Goal: Task Accomplishment & Management: Complete application form

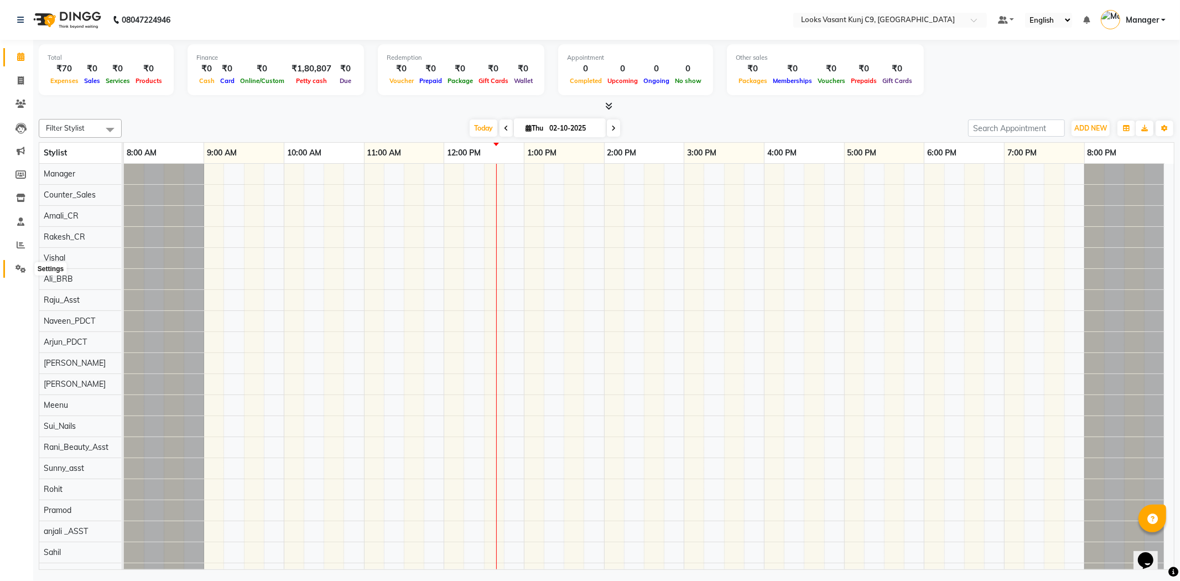
drag, startPoint x: 14, startPoint y: 267, endPoint x: 25, endPoint y: 268, distance: 11.1
click at [14, 267] on span at bounding box center [20, 269] width 19 height 13
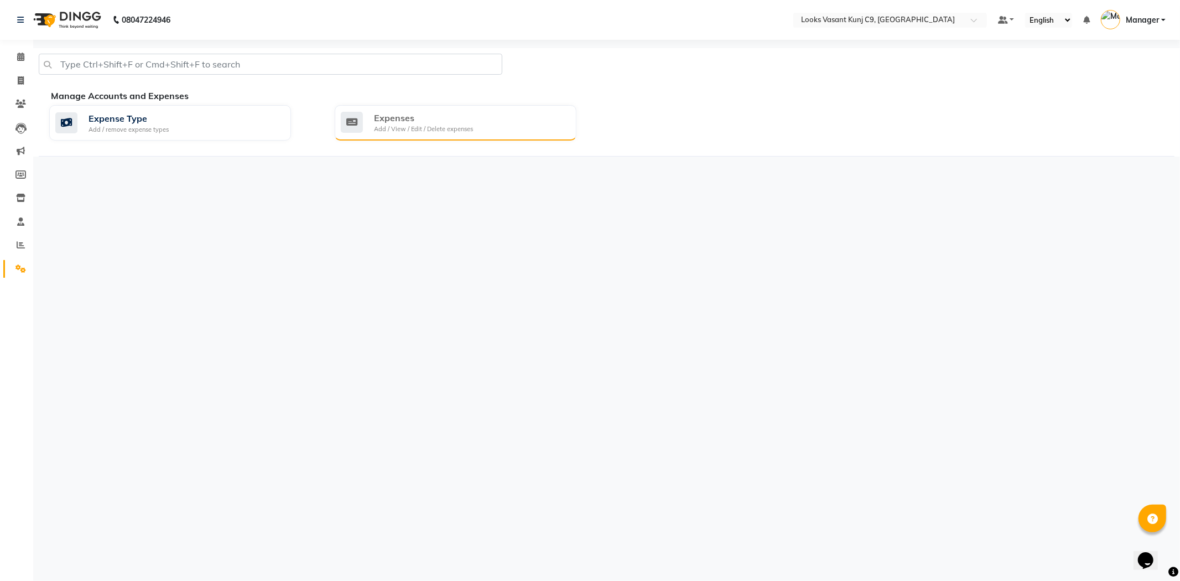
click at [422, 128] on div "Add / View / Edit / Delete expenses" at bounding box center [423, 129] width 99 height 9
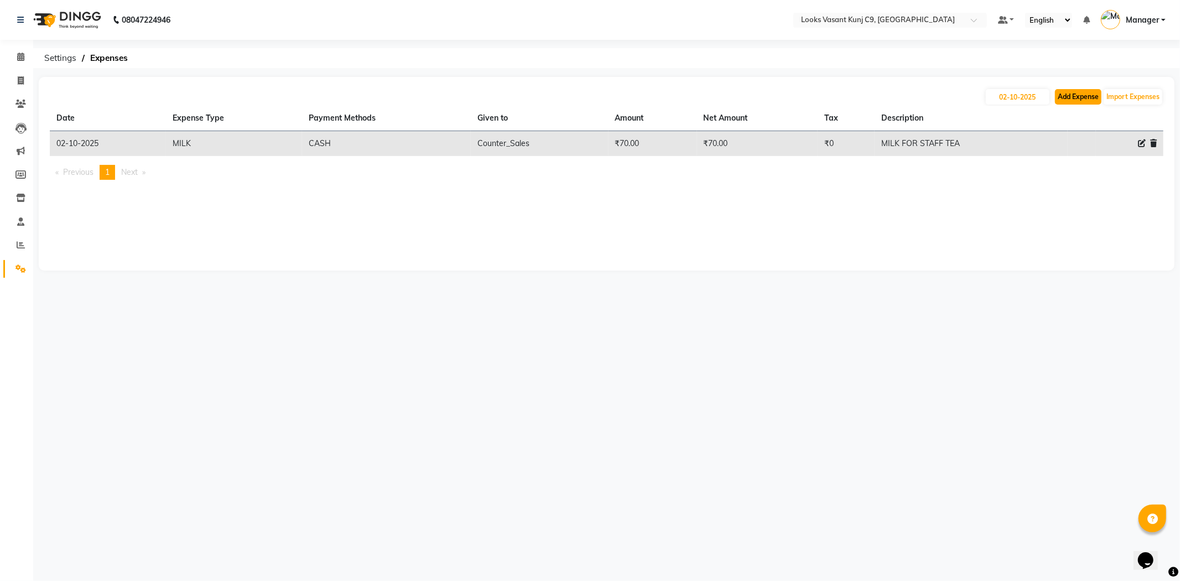
click at [1093, 98] on button "Add Expense" at bounding box center [1078, 96] width 46 height 15
select select "1"
select select "8002"
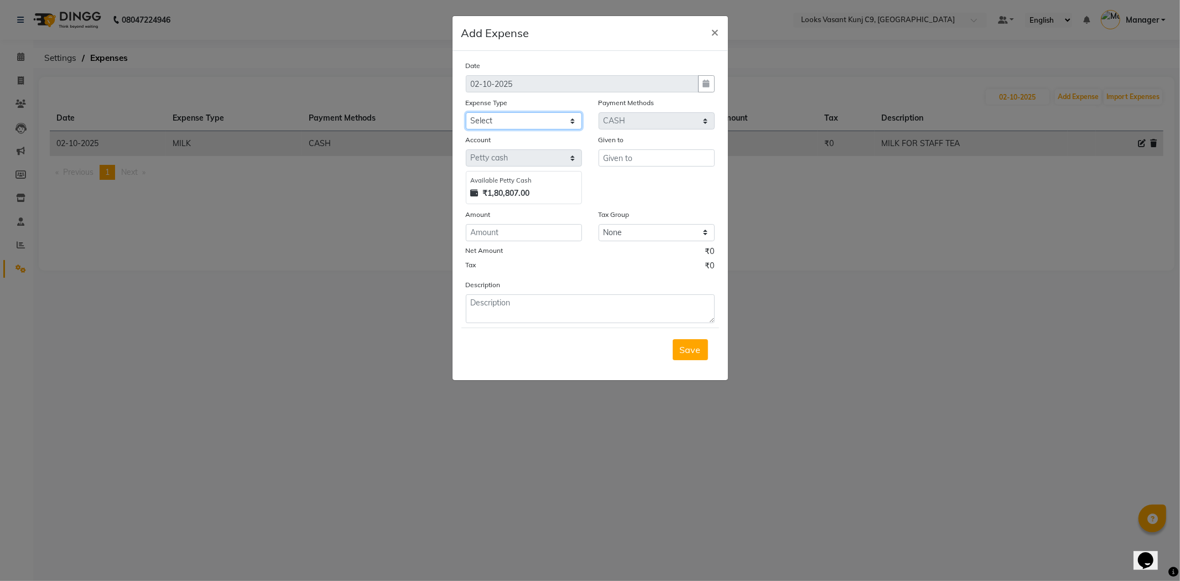
click at [532, 115] on select "Select Accommodation Aesthetics Bank Deposit BLINKIT Cash Handover Client Refun…" at bounding box center [524, 120] width 116 height 17
select select "23704"
click at [466, 112] on select "Select Accommodation Aesthetics Bank Deposit BLINKIT Cash Handover Client Refun…" at bounding box center [524, 120] width 116 height 17
type input "Counter_Sales"
type input "30"
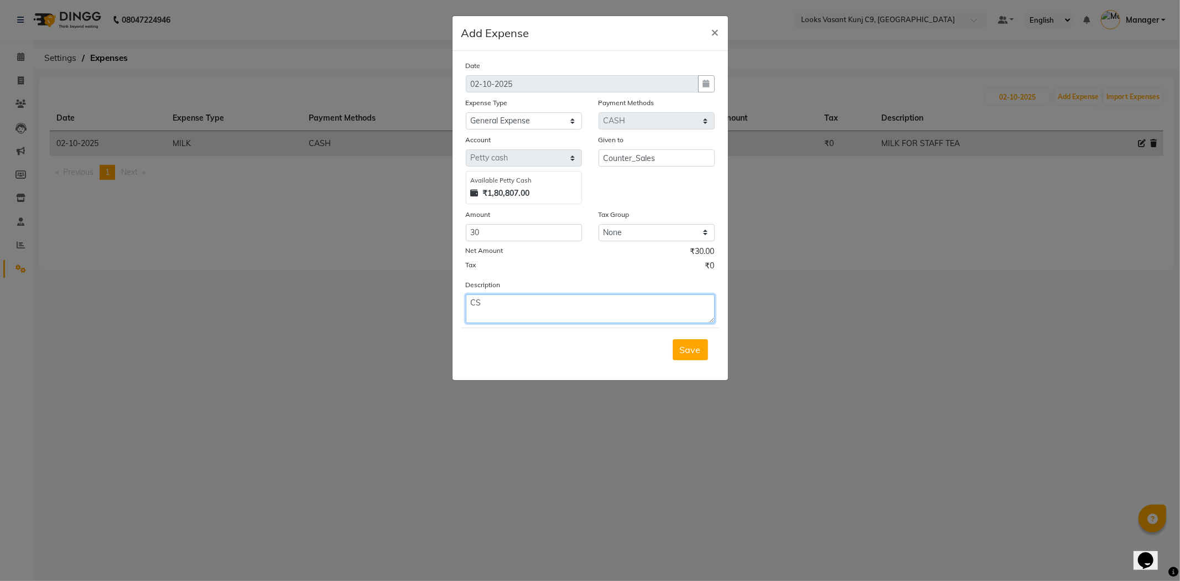
type textarea "C"
type textarea "CUTTING SHEET"
click at [673, 339] on button "Save" at bounding box center [690, 349] width 35 height 21
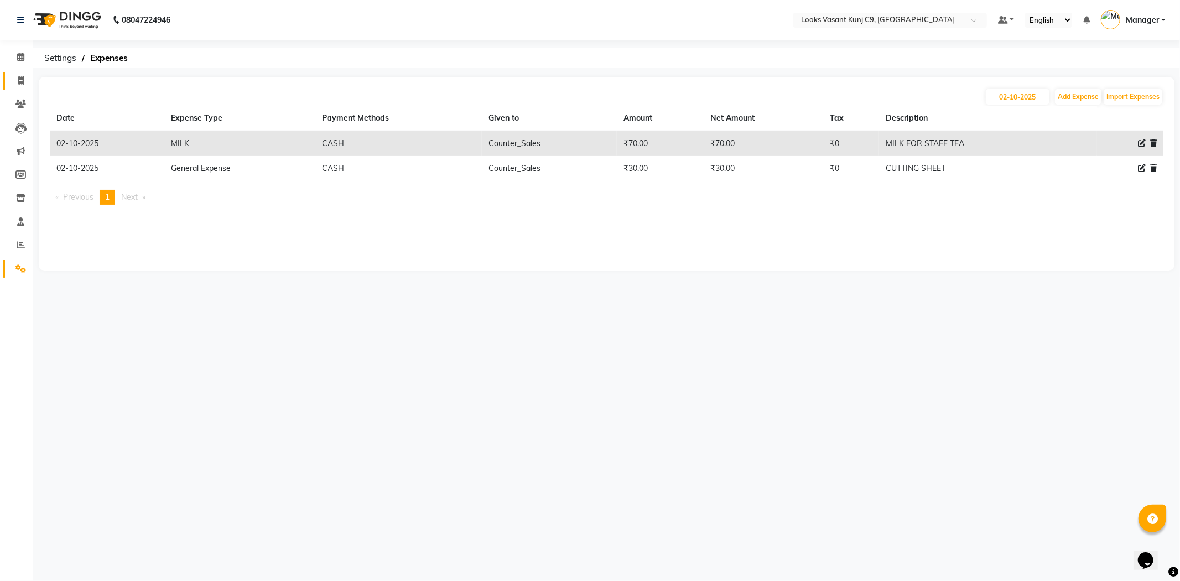
click at [14, 80] on span at bounding box center [20, 81] width 19 height 13
select select "service"
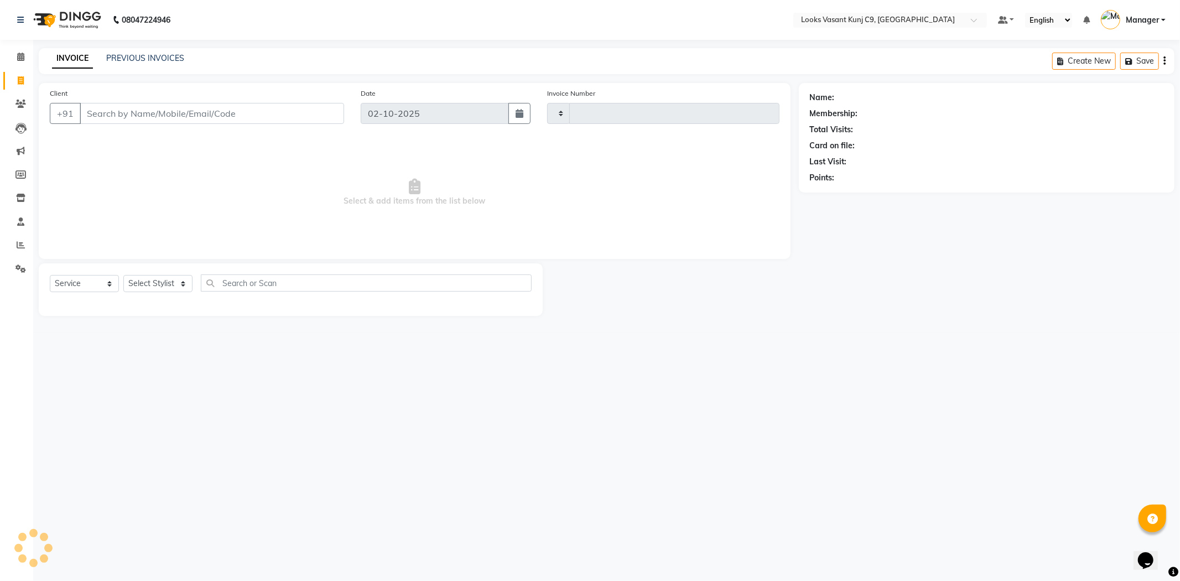
type input "1063"
select select "8747"
click at [160, 283] on select "Select Stylist [PERSON_NAME] anjali _ASST Arjun_PDCT Ashish_asst Counter_Sales …" at bounding box center [157, 283] width 69 height 17
select select "88930"
click at [123, 276] on select "Select Stylist [PERSON_NAME] anjali _ASST Arjun_PDCT Ashish_asst Counter_Sales …" at bounding box center [157, 283] width 69 height 17
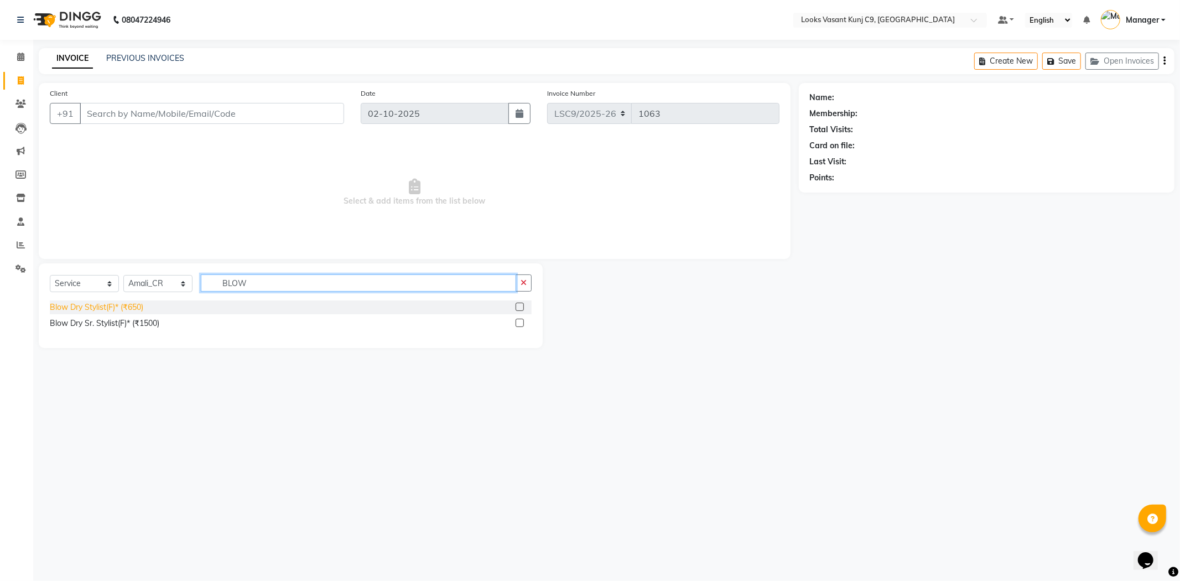
type input "BLOW"
click at [128, 306] on div "Blow Dry Stylist(F)* (₹650)" at bounding box center [97, 308] width 94 height 12
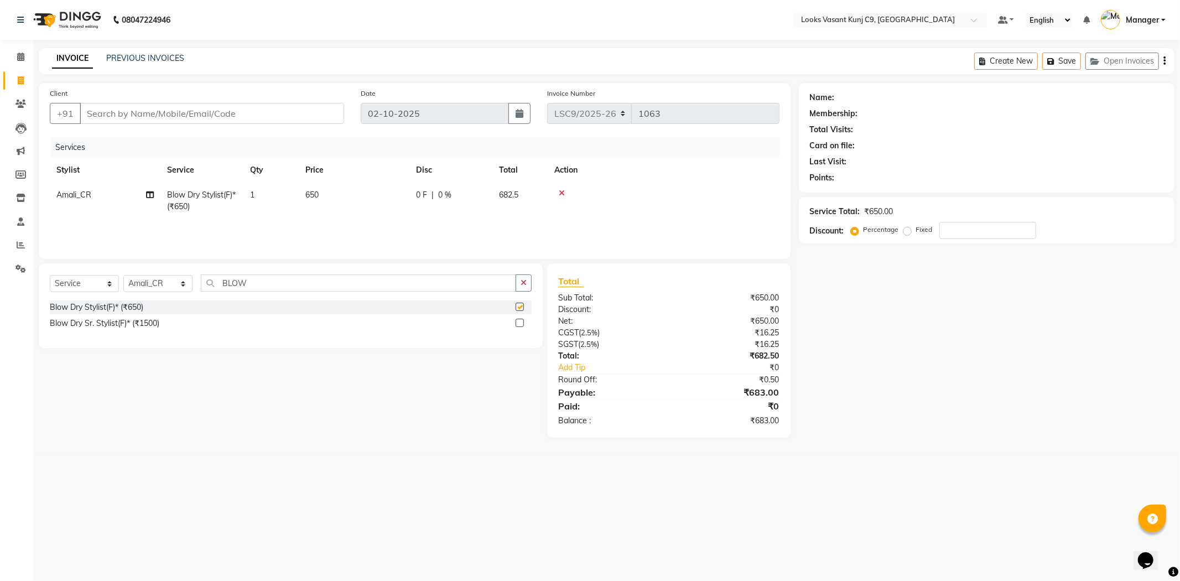
checkbox input "false"
click at [314, 196] on span "650" at bounding box center [311, 195] width 13 height 10
select select "88930"
drag, startPoint x: 376, startPoint y: 191, endPoint x: 316, endPoint y: 195, distance: 60.4
click at [316, 195] on tr "Ali_BRB Amali_CR anjali _ASST Arjun_PDCT Ashish_asst Counter_Sales Manager [PER…" at bounding box center [415, 206] width 730 height 47
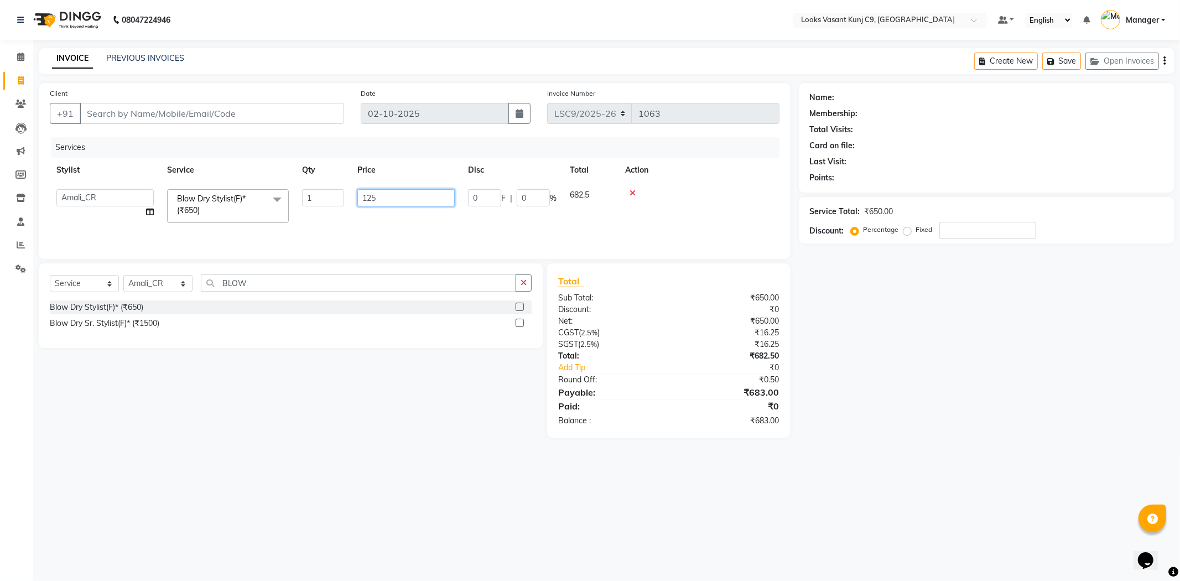
type input "1250"
click at [152, 281] on select "Select Stylist [PERSON_NAME] anjali _ASST Arjun_PDCT Ashish_asst Counter_Sales …" at bounding box center [157, 283] width 69 height 17
select select "88937"
click at [123, 276] on select "Select Stylist [PERSON_NAME] anjali _ASST Arjun_PDCT Ashish_asst Counter_Sales …" at bounding box center [157, 283] width 69 height 17
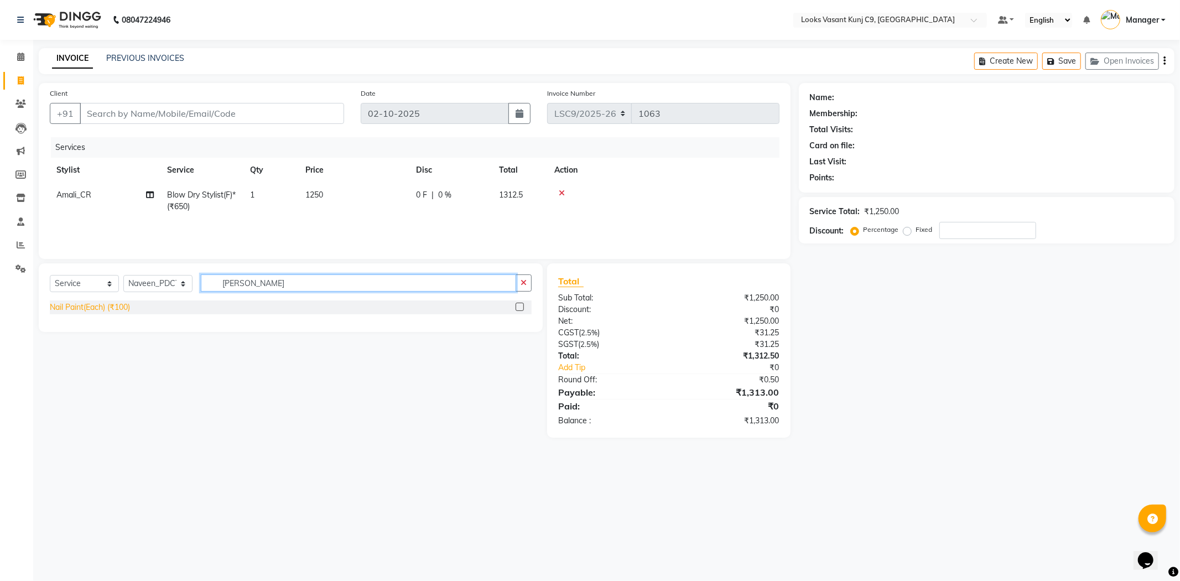
type input "[PERSON_NAME]"
click at [113, 307] on div "Nail Paint(Each) (₹100)" at bounding box center [90, 308] width 80 height 12
checkbox input "false"
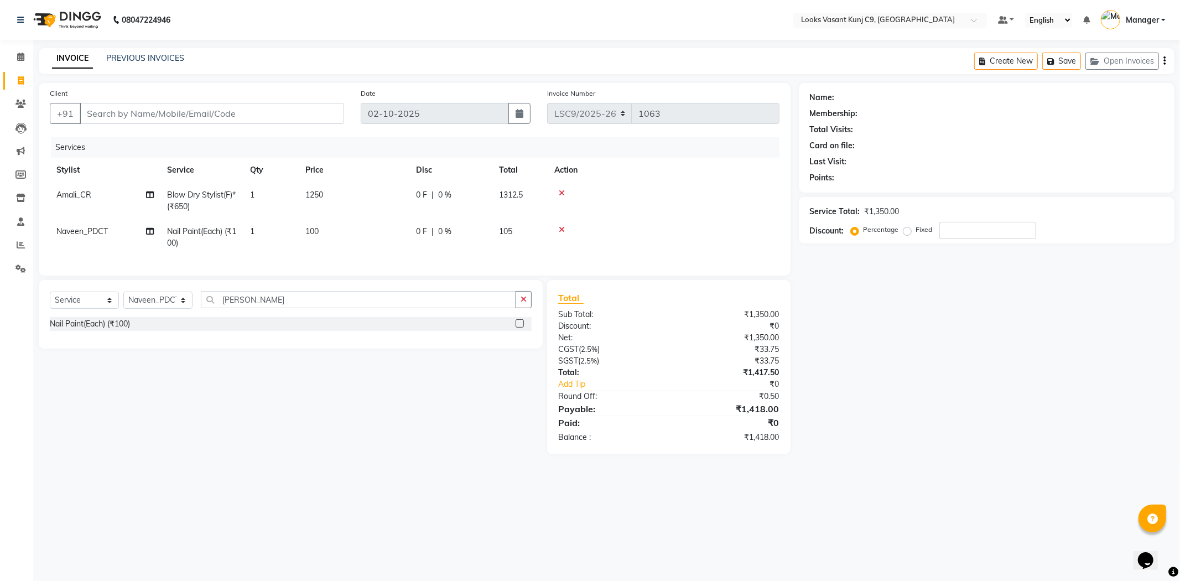
click at [327, 234] on td "100" at bounding box center [354, 237] width 111 height 37
select select "88937"
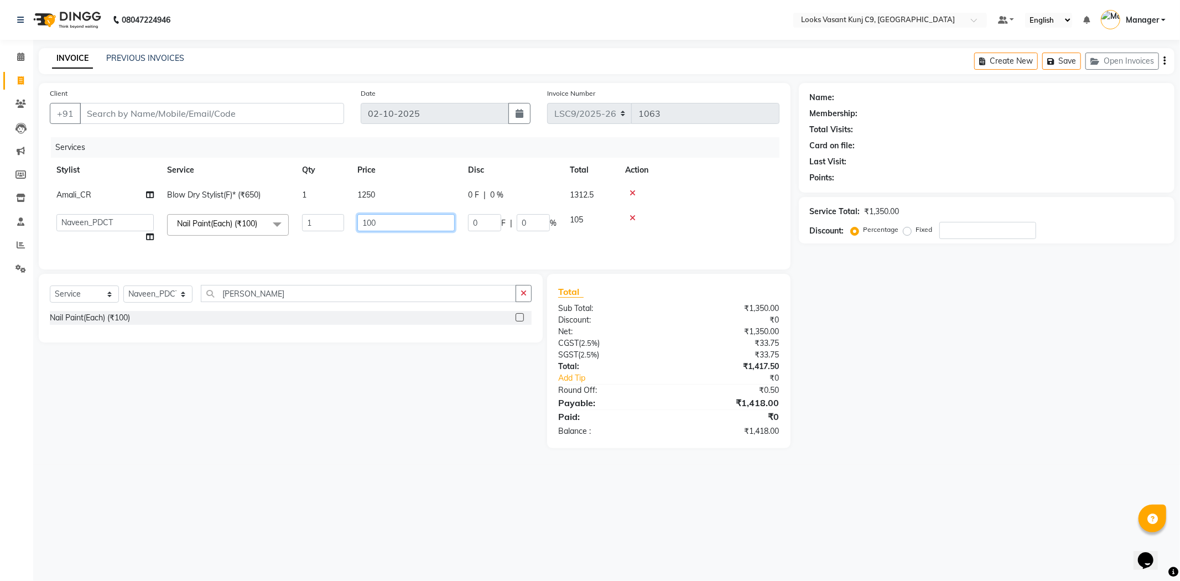
drag, startPoint x: 381, startPoint y: 219, endPoint x: 303, endPoint y: 219, distance: 78.0
click at [319, 223] on tr "Ali_BRB Amali_CR anjali _ASST Arjun_PDCT Ashish_asst Counter_Sales Manager [PER…" at bounding box center [415, 229] width 730 height 42
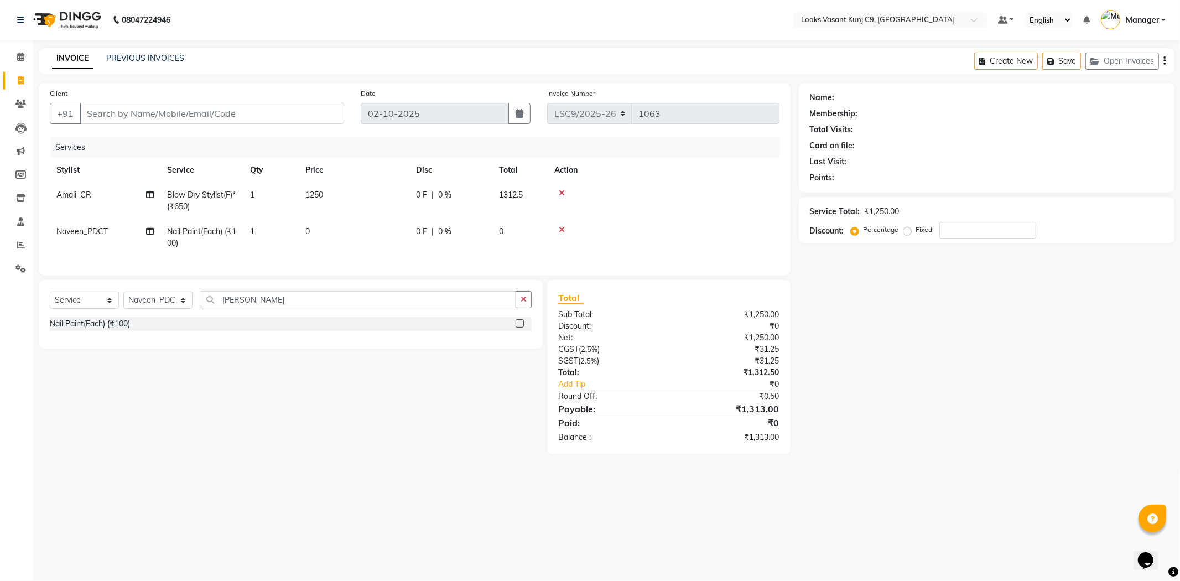
click at [631, 217] on tbody "Amali_CR Blow Dry Stylist(F)* (₹650) 1 1250 0 F | 0 % 1312.5 Naveen_PDCT Nail P…" at bounding box center [415, 219] width 730 height 73
click at [562, 229] on icon at bounding box center [562, 230] width 6 height 8
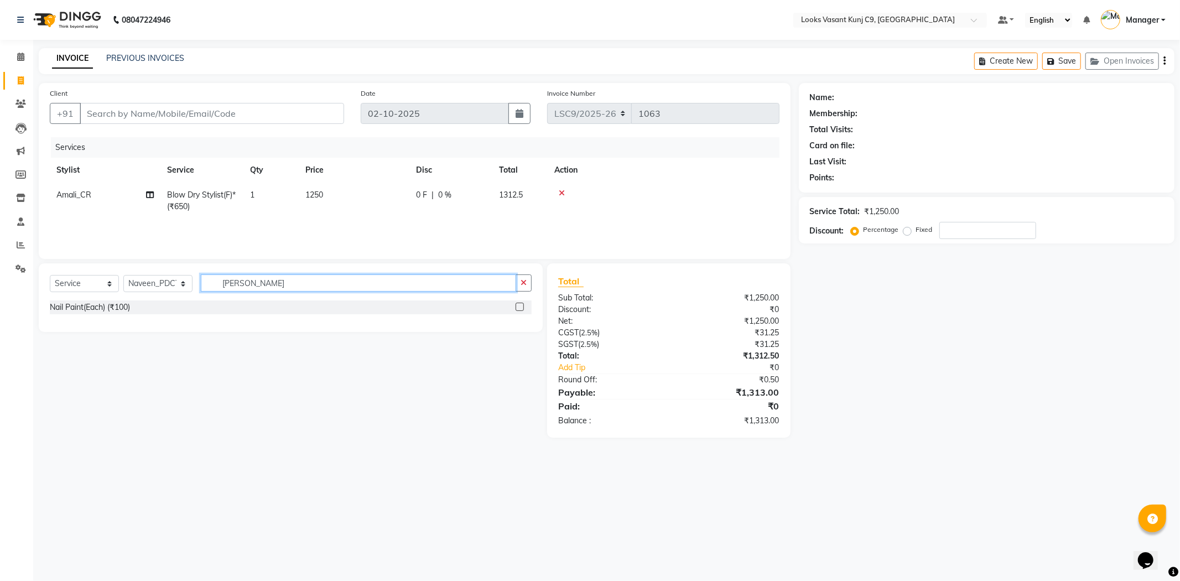
click at [261, 285] on input "[PERSON_NAME]" at bounding box center [358, 282] width 315 height 17
type input "CLASS"
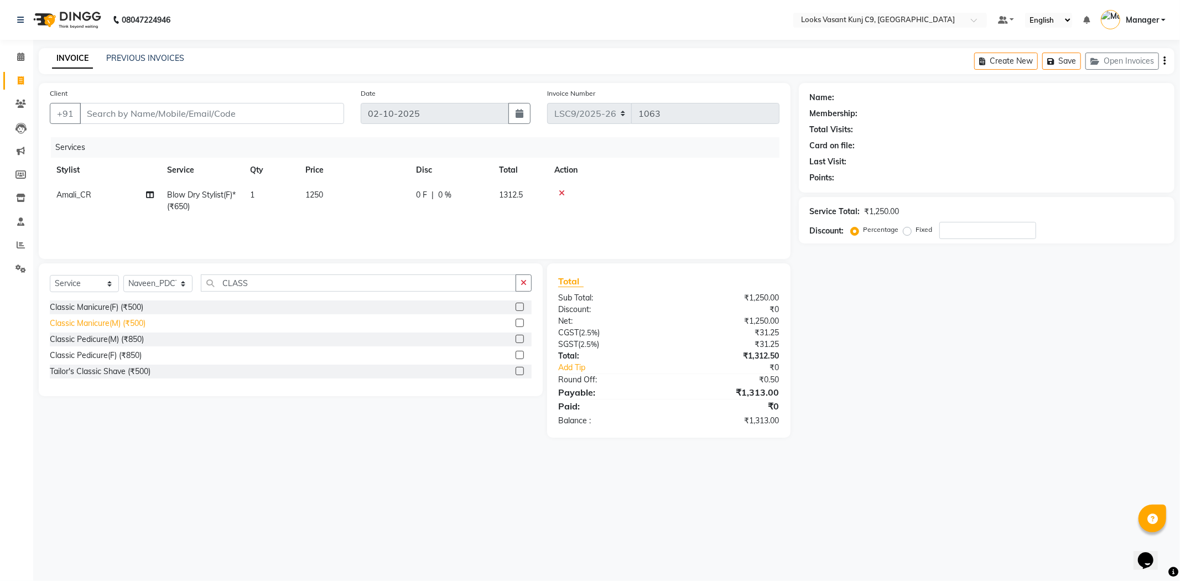
click at [131, 324] on div "Classic Manicure(M) (₹500)" at bounding box center [98, 324] width 96 height 12
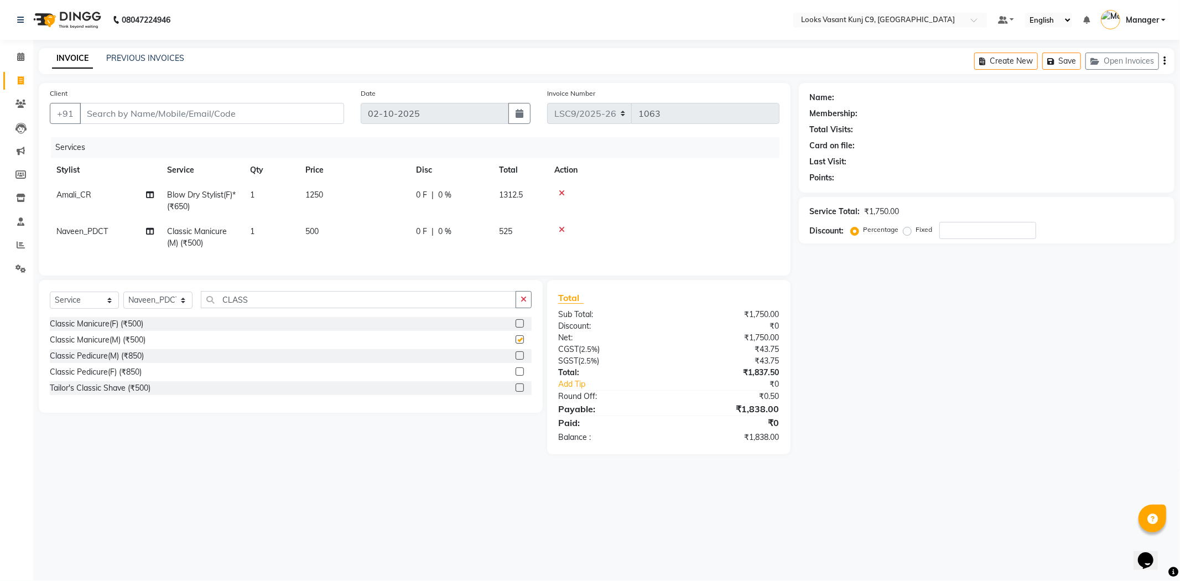
checkbox input "false"
click at [125, 362] on div "Classic Pedicure(M) (₹850)" at bounding box center [97, 356] width 94 height 12
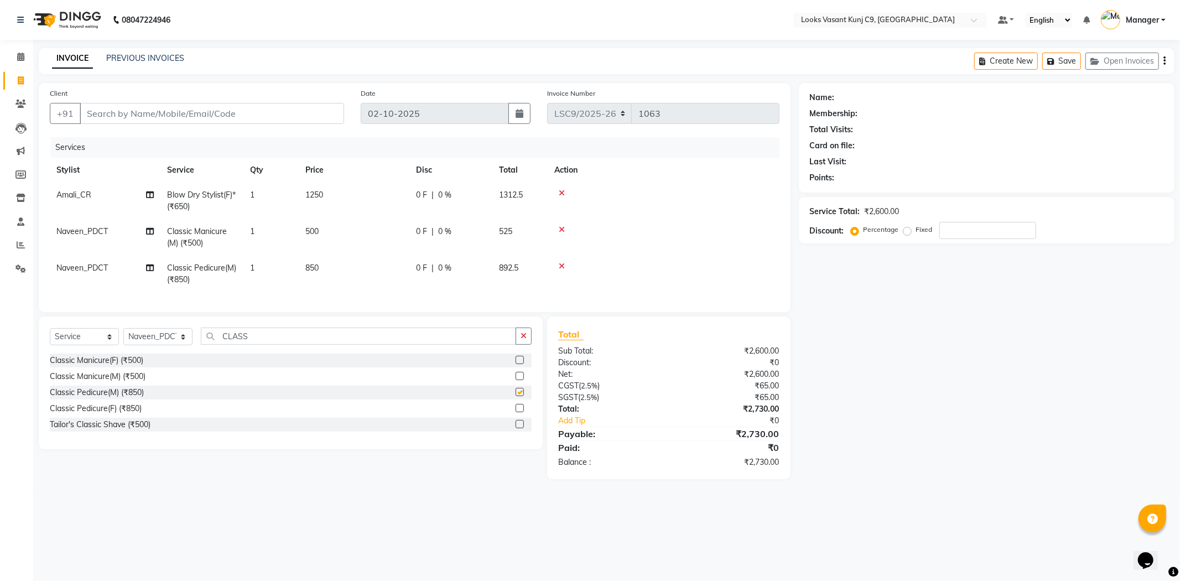
checkbox input "false"
click at [318, 231] on span "500" at bounding box center [311, 231] width 13 height 10
select select "88937"
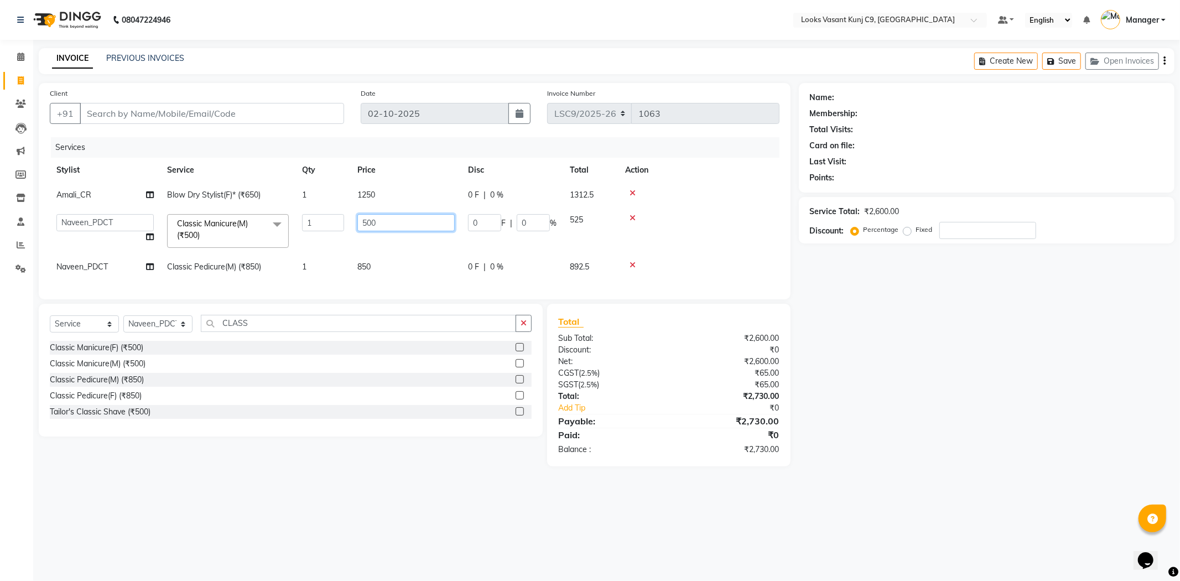
drag, startPoint x: 395, startPoint y: 228, endPoint x: 283, endPoint y: 223, distance: 111.9
click at [283, 223] on tr "Ali_BRB Amali_CR anjali _ASST Arjun_PDCT Ashish_asst Counter_Sales Manager Mary…" at bounding box center [415, 231] width 730 height 47
type input "850"
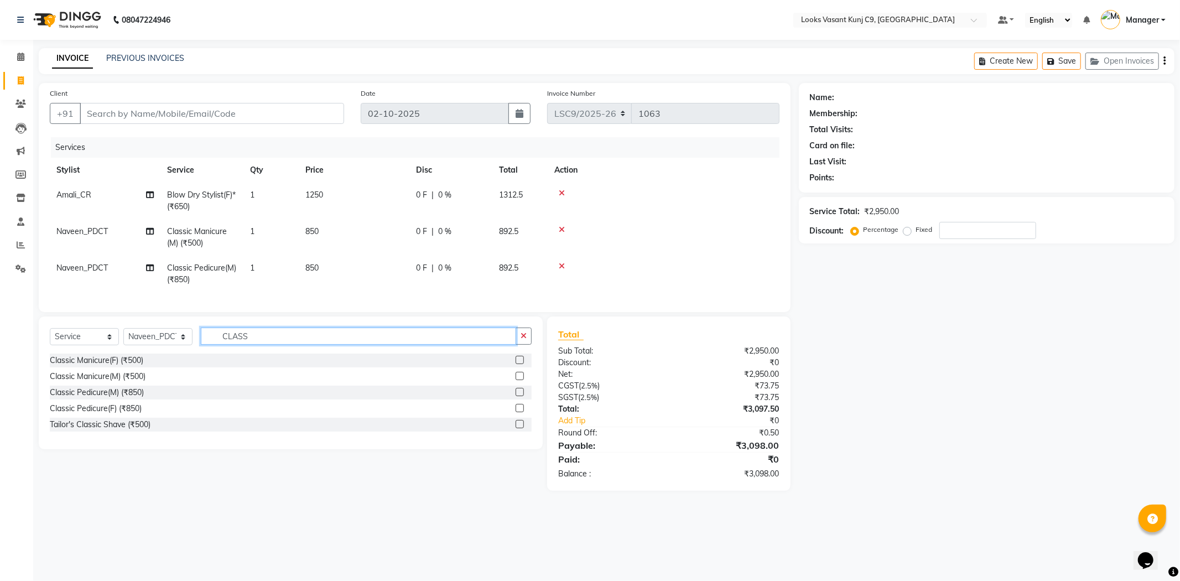
click at [262, 342] on input "CLASS" at bounding box center [358, 336] width 315 height 17
type input "WASH"
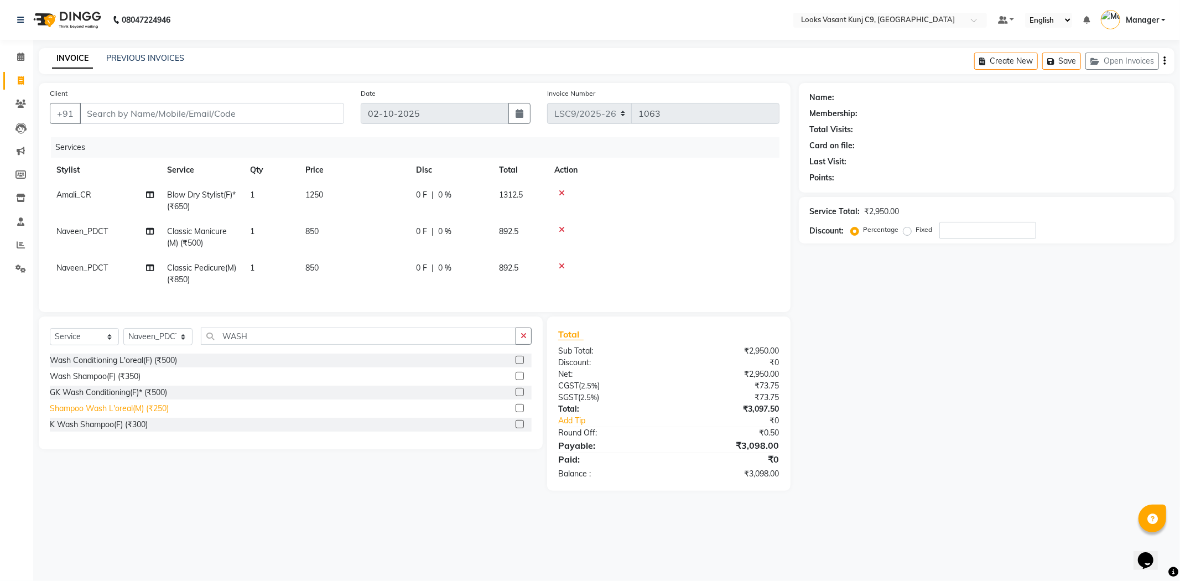
click at [147, 414] on div "Shampoo Wash L'oreal(M) (₹250)" at bounding box center [109, 409] width 119 height 12
checkbox input "false"
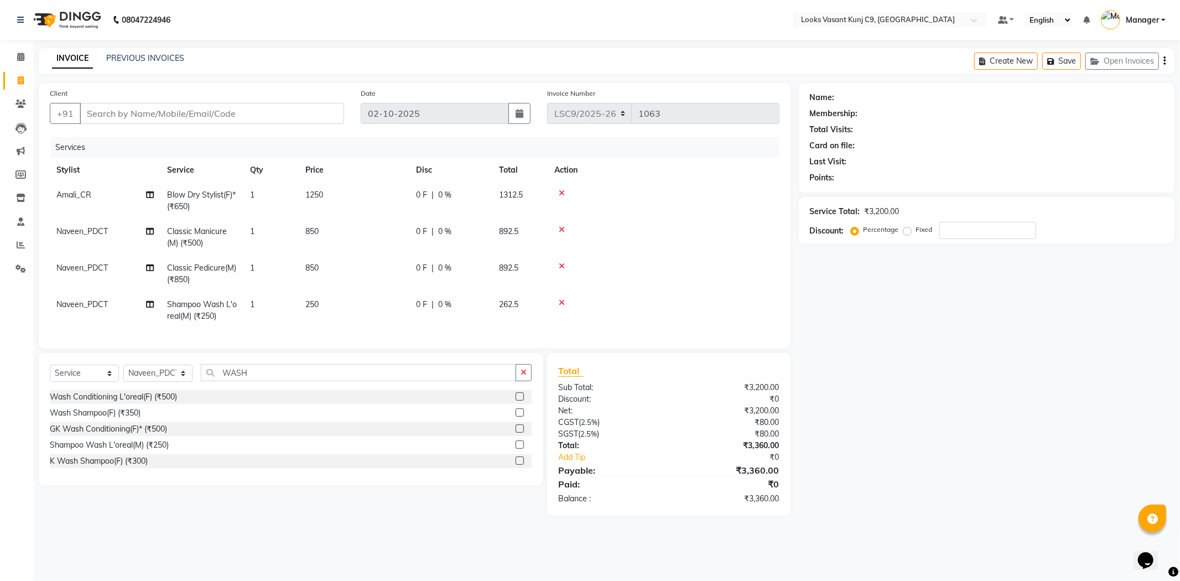
click at [319, 303] on td "250" at bounding box center [354, 310] width 111 height 37
select select "88937"
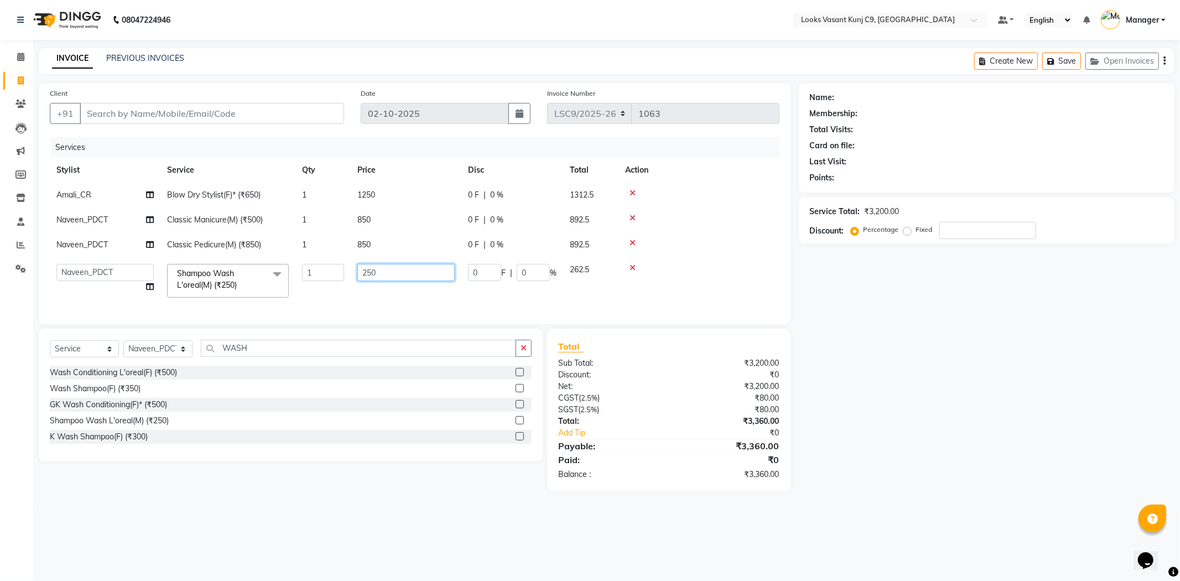
drag, startPoint x: 394, startPoint y: 275, endPoint x: 284, endPoint y: 279, distance: 110.2
click at [284, 279] on tr "Ali_BRB Amali_CR anjali _ASST Arjun_PDCT Ashish_asst Counter_Sales Manager [PER…" at bounding box center [415, 280] width 730 height 47
drag, startPoint x: 422, startPoint y: 273, endPoint x: 201, endPoint y: 255, distance: 221.0
click at [201, 255] on tbody "Amali_CR Blow Dry Stylist(F)* (₹650) 1 1250 0 F | 0 % 1312.5 Naveen_PDCT Classi…" at bounding box center [415, 244] width 730 height 122
type input "600"
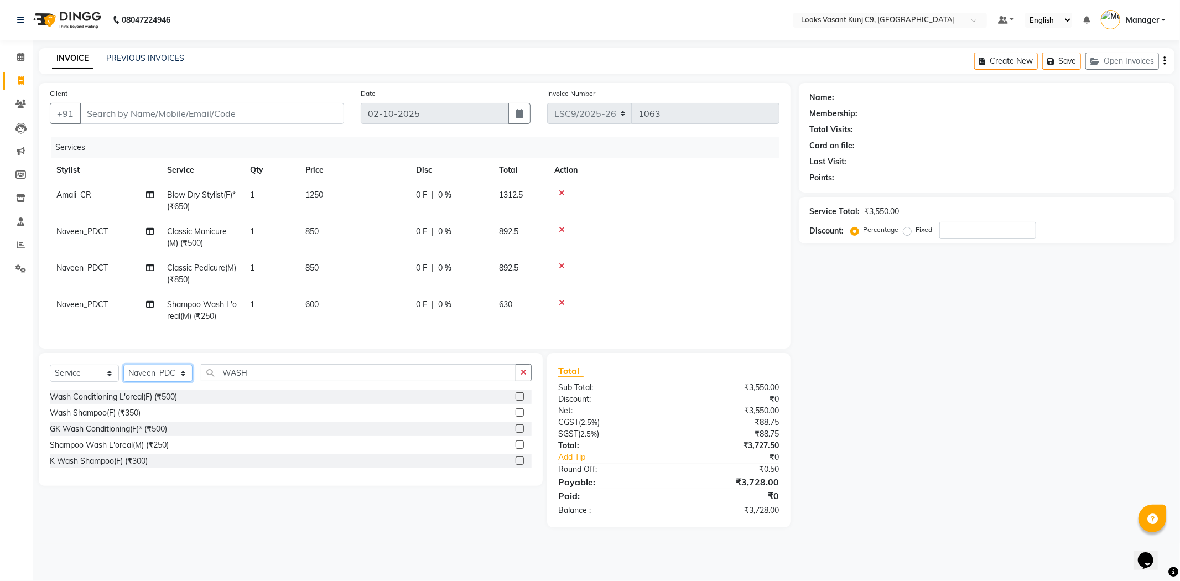
click at [166, 382] on select "Select Stylist [PERSON_NAME] anjali _ASST Arjun_PDCT Ashish_asst Counter_Sales …" at bounding box center [157, 373] width 69 height 17
select select "88940"
click at [123, 374] on select "Select Stylist [PERSON_NAME] anjali _ASST Arjun_PDCT Ashish_asst Counter_Sales …" at bounding box center [157, 373] width 69 height 17
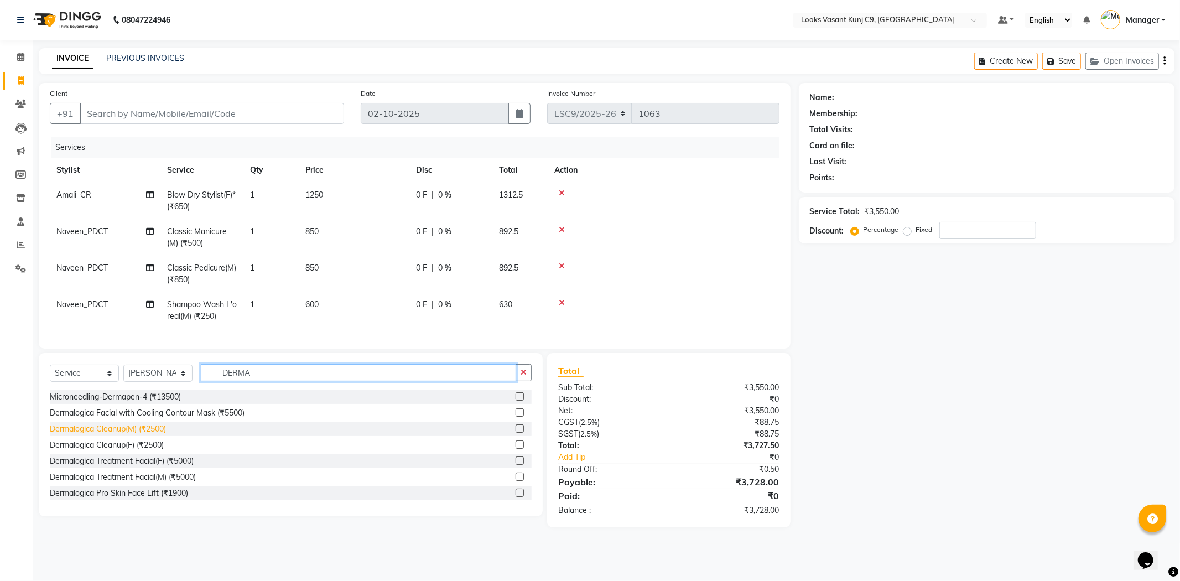
type input "DERMA"
click at [156, 435] on div "Dermalogica Cleanup(M) (₹2500)" at bounding box center [108, 429] width 116 height 12
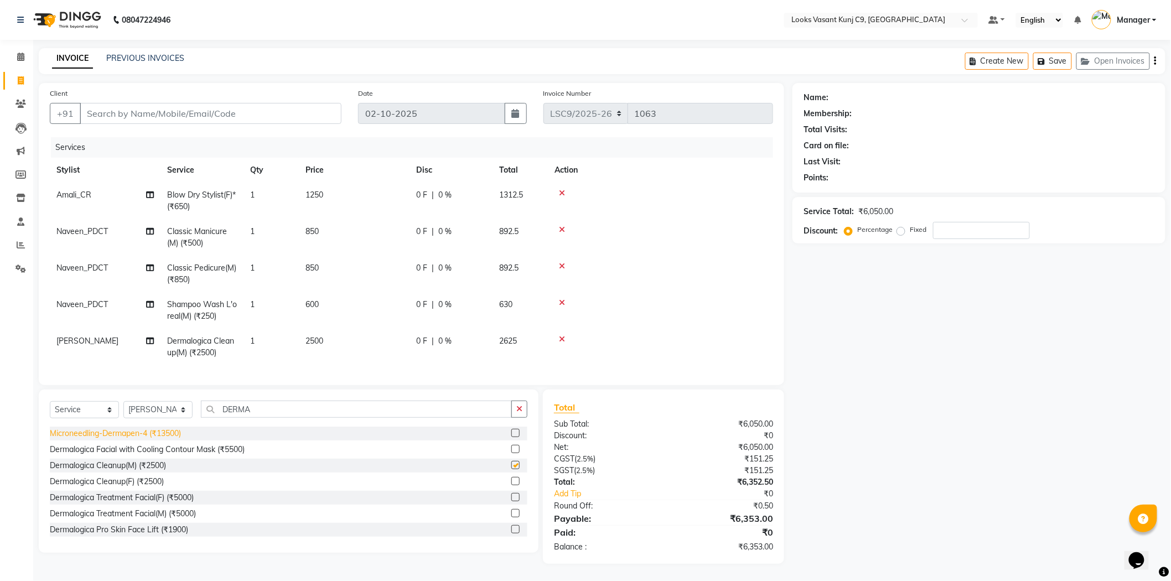
checkbox input "false"
click at [302, 103] on input "Client" at bounding box center [211, 113] width 262 height 21
type input "9"
type input "0"
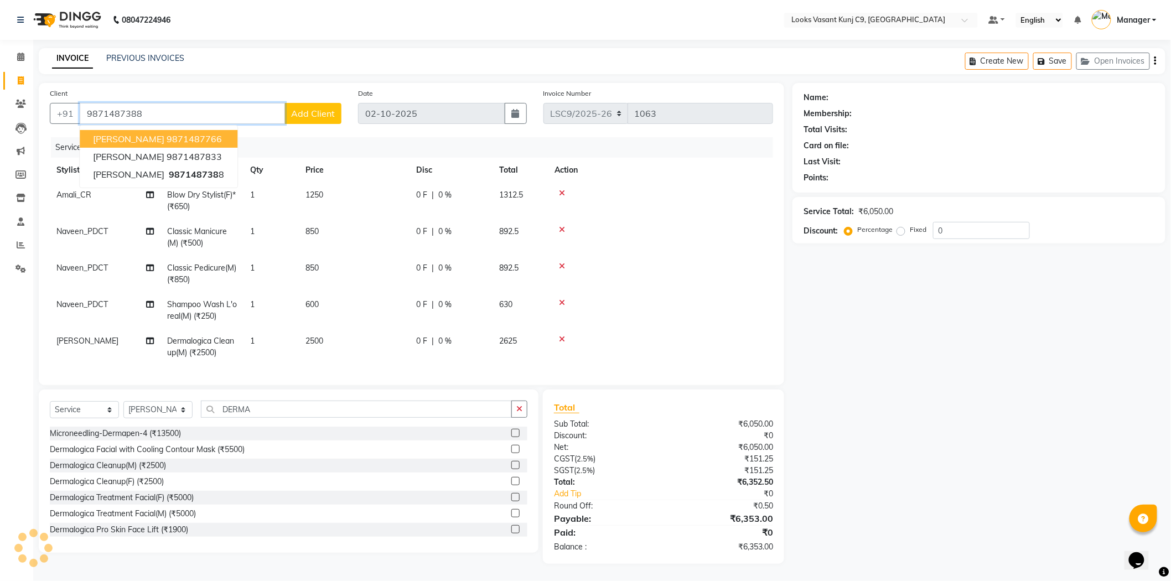
type input "9871487388"
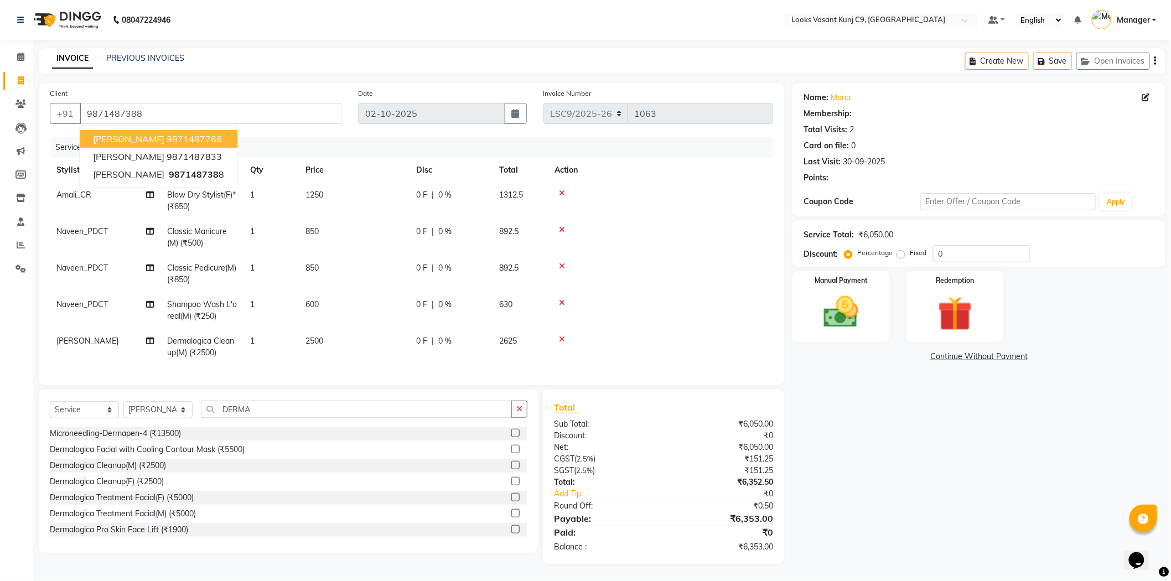
select select "1: Object"
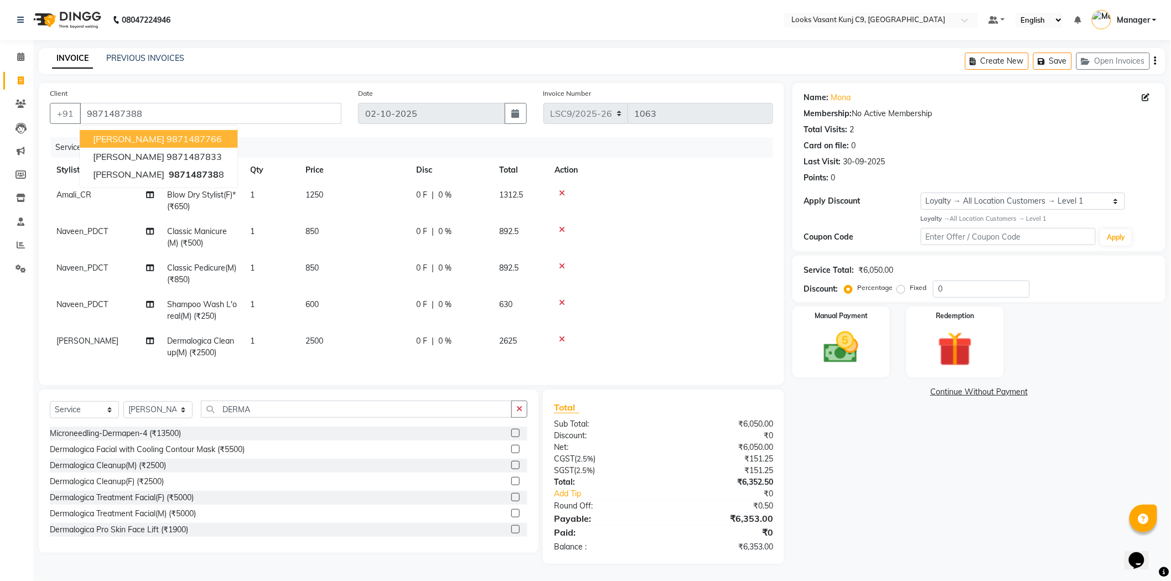
click at [790, 228] on div "Client [PHONE_NUMBER] [PERSON_NAME] 9871487766 [PERSON_NAME] 9871487833 [PERSON…" at bounding box center [411, 323] width 762 height 481
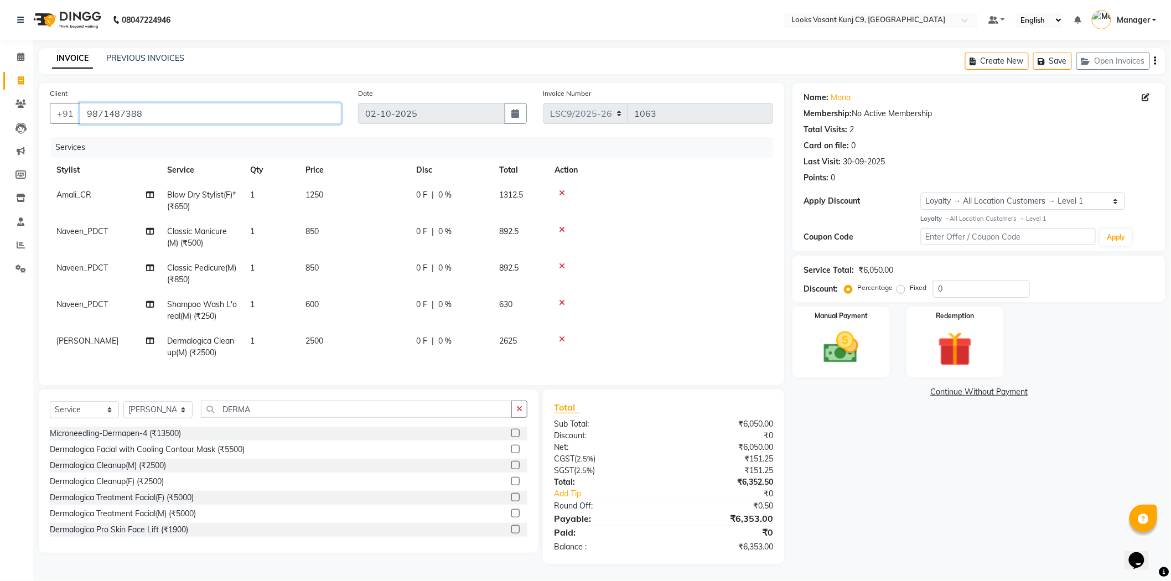
click at [100, 105] on input "9871487388" at bounding box center [211, 113] width 262 height 21
click at [126, 103] on input "9871487388" at bounding box center [211, 113] width 262 height 21
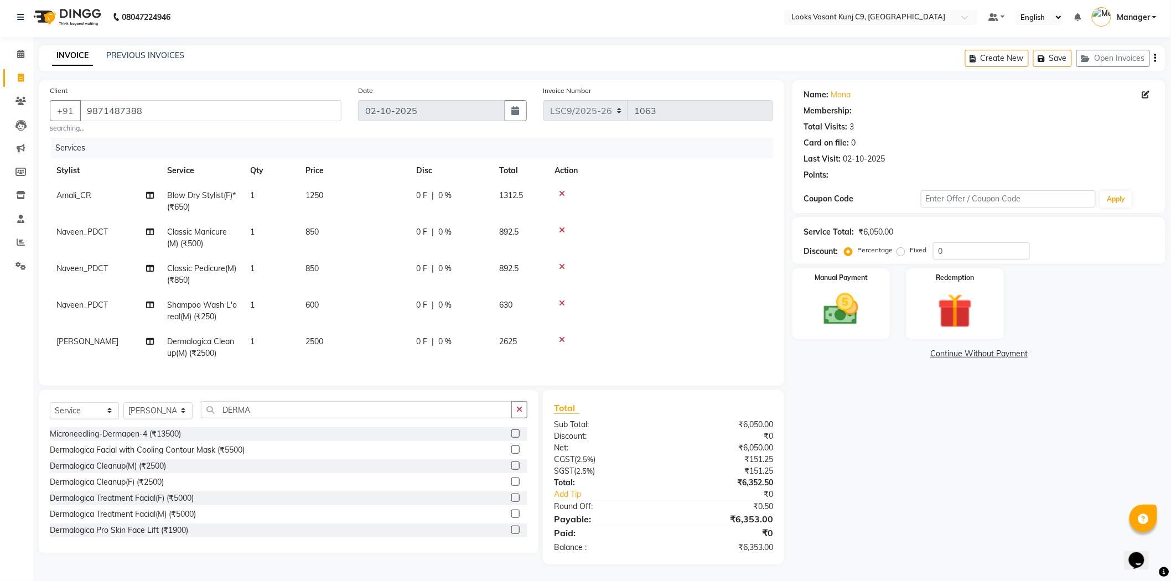
select select "1: Object"
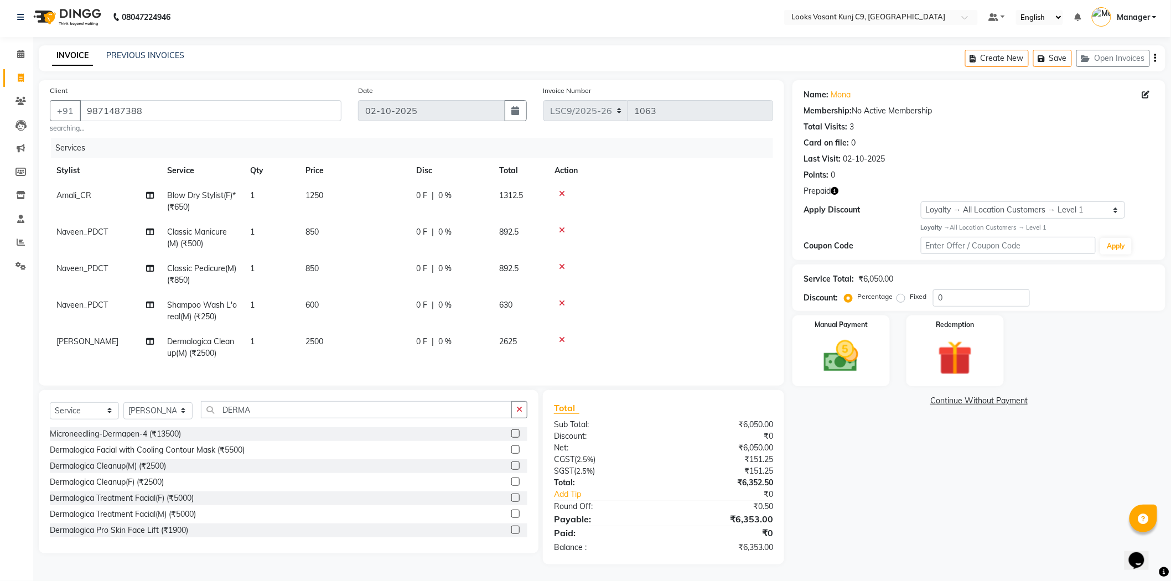
click at [837, 187] on icon "button" at bounding box center [835, 191] width 8 height 8
click at [867, 357] on img at bounding box center [841, 357] width 59 height 42
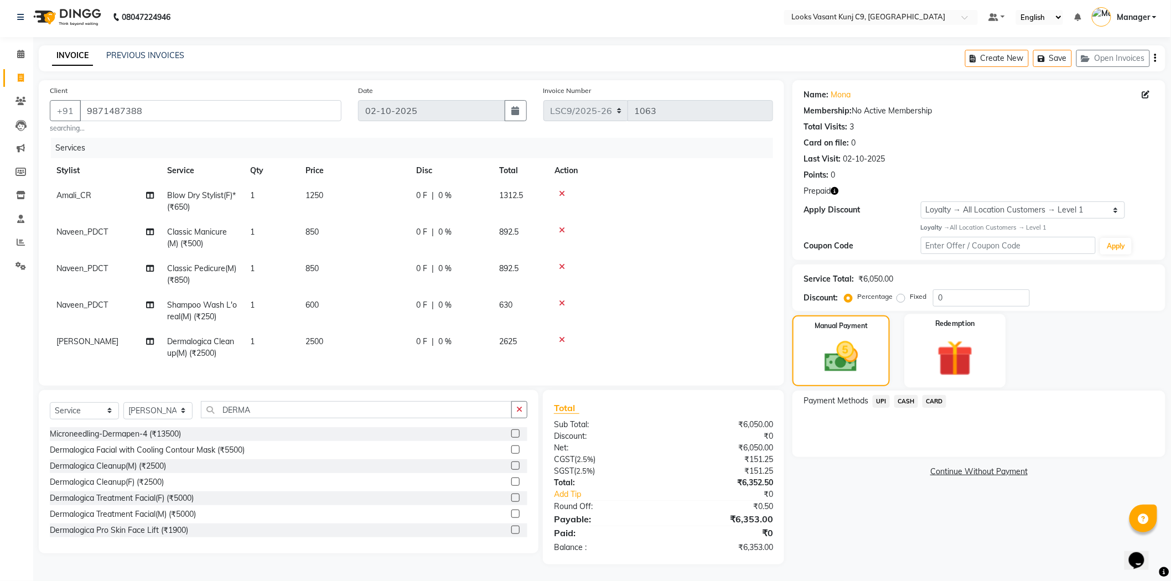
click at [936, 344] on img at bounding box center [955, 358] width 59 height 45
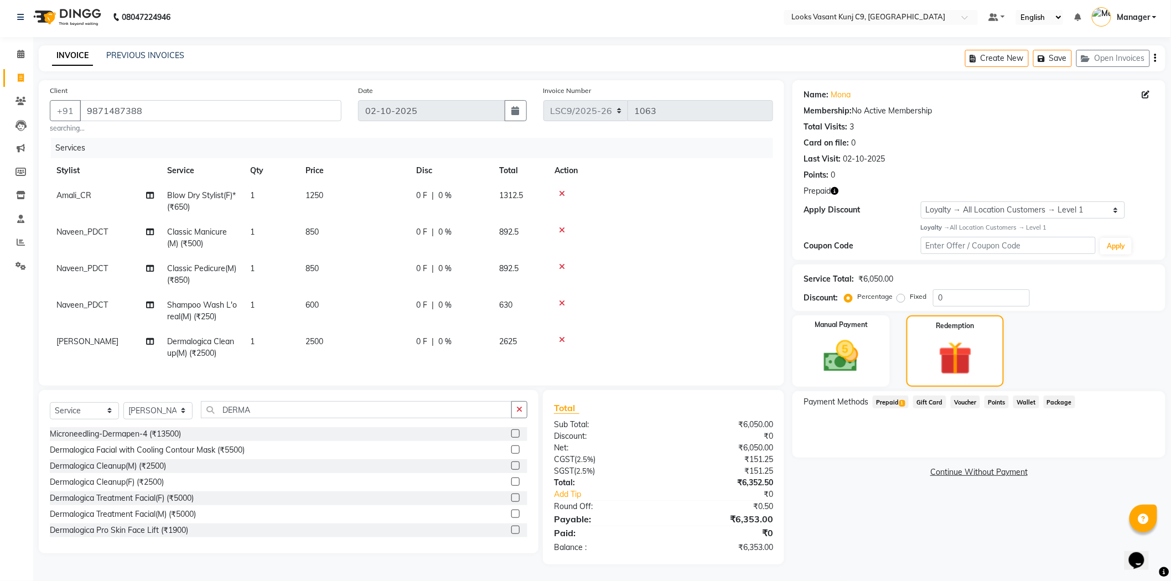
click at [890, 396] on span "Prepaid 1" at bounding box center [891, 402] width 36 height 13
click at [1142, 439] on button "Add" at bounding box center [1128, 446] width 40 height 19
click at [832, 433] on button "Send OTP" at bounding box center [834, 437] width 58 height 19
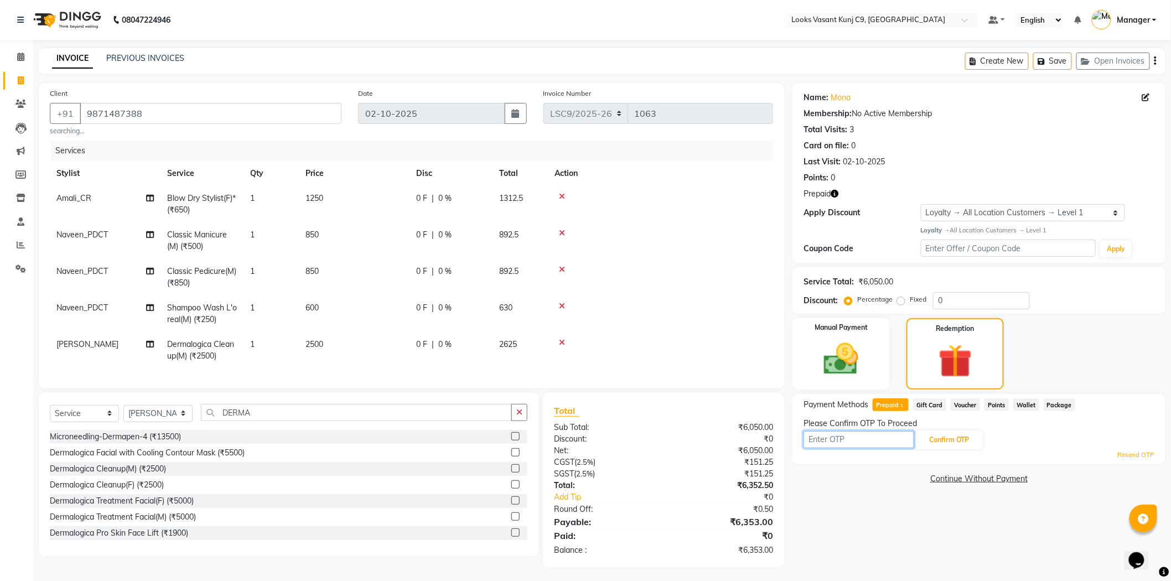
click at [826, 432] on input "text" at bounding box center [858, 439] width 111 height 17
click at [657, 212] on td at bounding box center [660, 204] width 225 height 37
click at [866, 439] on input "text" at bounding box center [858, 439] width 111 height 17
type input "5909"
click at [961, 439] on button "Confirm OTP" at bounding box center [949, 439] width 68 height 19
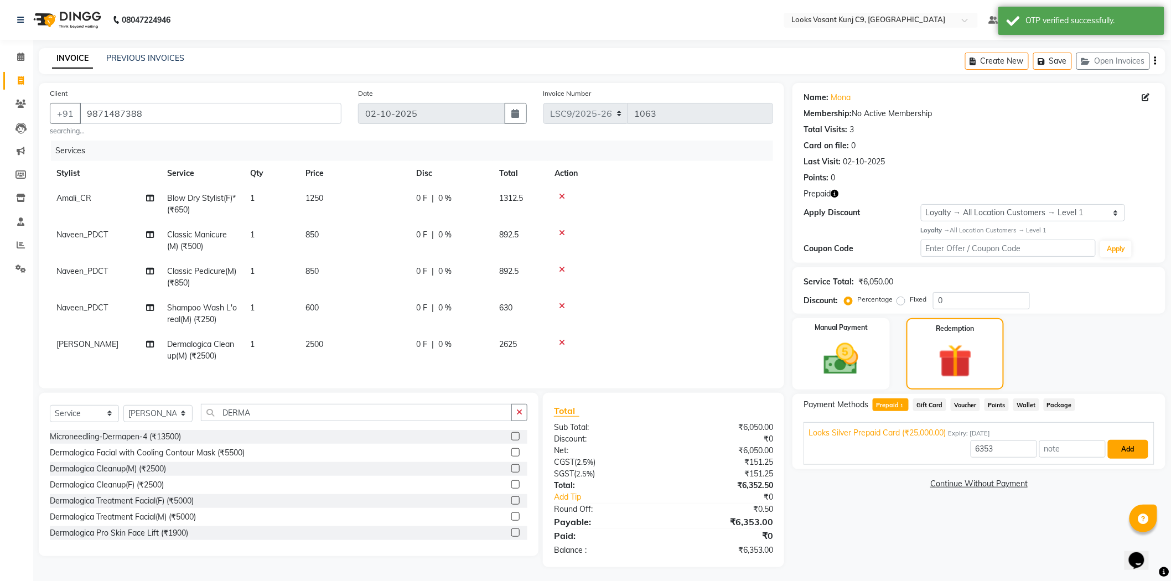
click at [1125, 445] on button "Add" at bounding box center [1128, 449] width 40 height 19
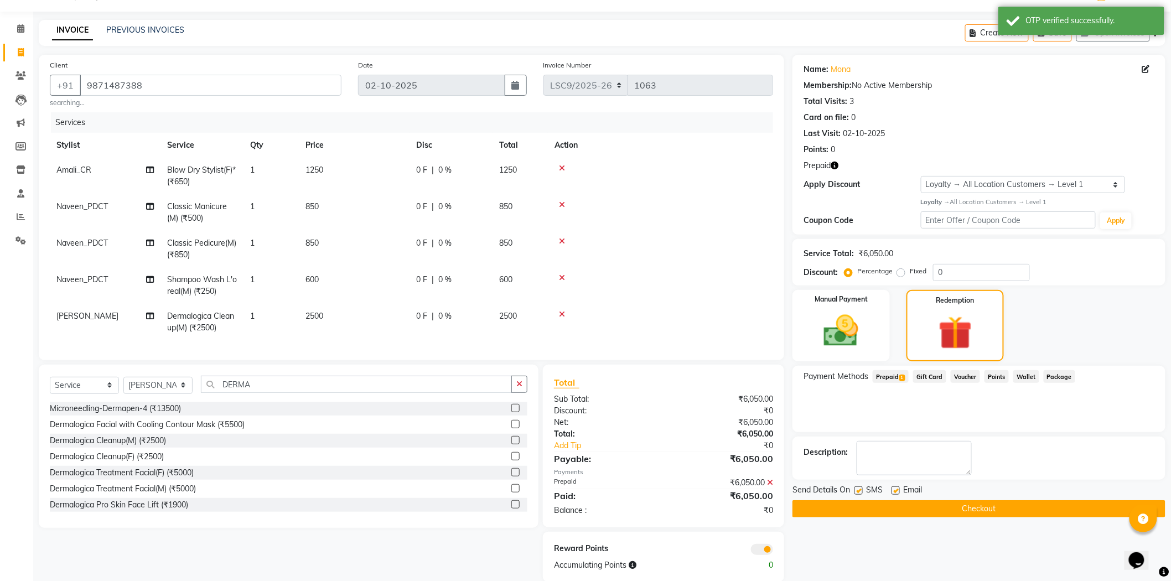
scroll to position [55, 0]
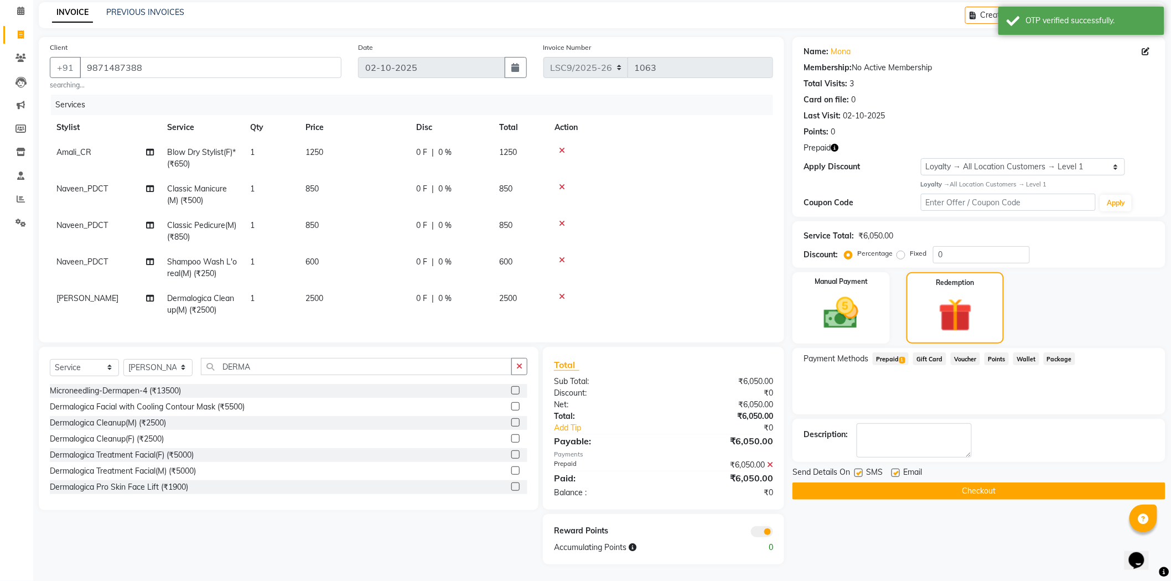
click at [893, 469] on label at bounding box center [895, 473] width 8 height 8
click at [893, 470] on input "checkbox" at bounding box center [894, 473] width 7 height 7
checkbox input "false"
click at [856, 483] on button "Checkout" at bounding box center [978, 491] width 373 height 17
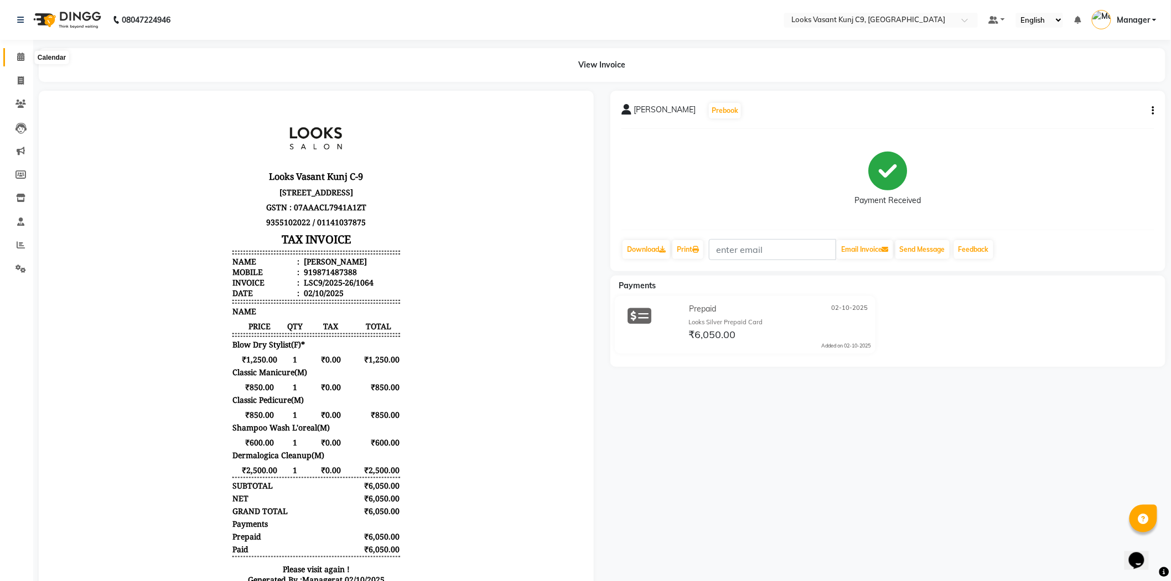
click at [23, 54] on icon at bounding box center [20, 57] width 7 height 8
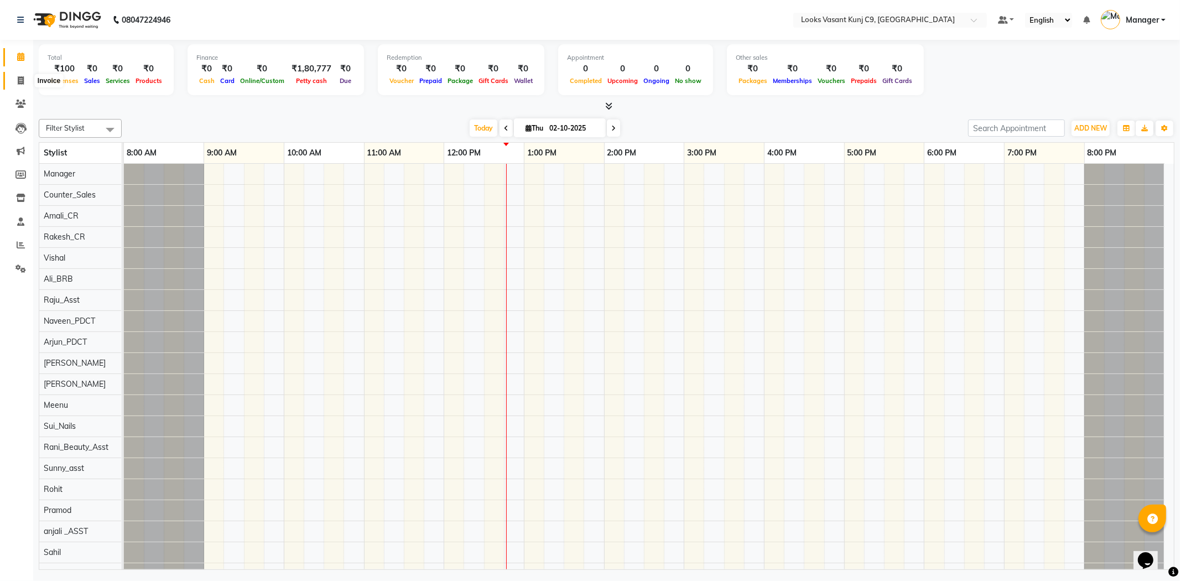
click at [24, 81] on span at bounding box center [20, 81] width 19 height 13
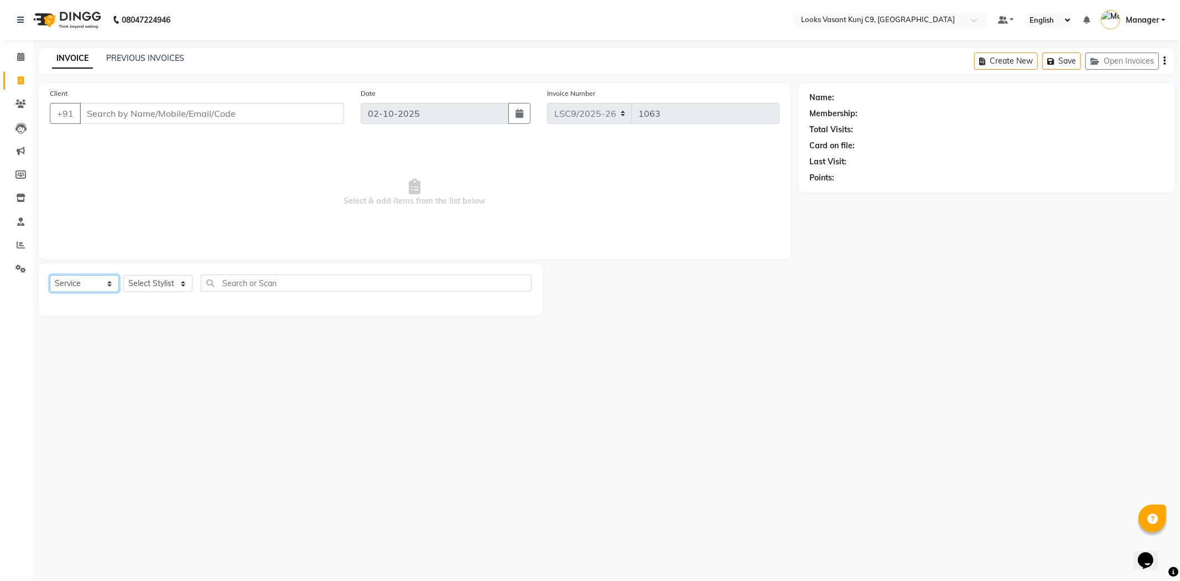
click at [100, 286] on select "Select Service Product Membership Package Voucher Prepaid Gift Card" at bounding box center [84, 283] width 69 height 17
select select "P"
click at [50, 276] on select "Select Service Product Membership Package Voucher Prepaid Gift Card" at bounding box center [84, 283] width 69 height 17
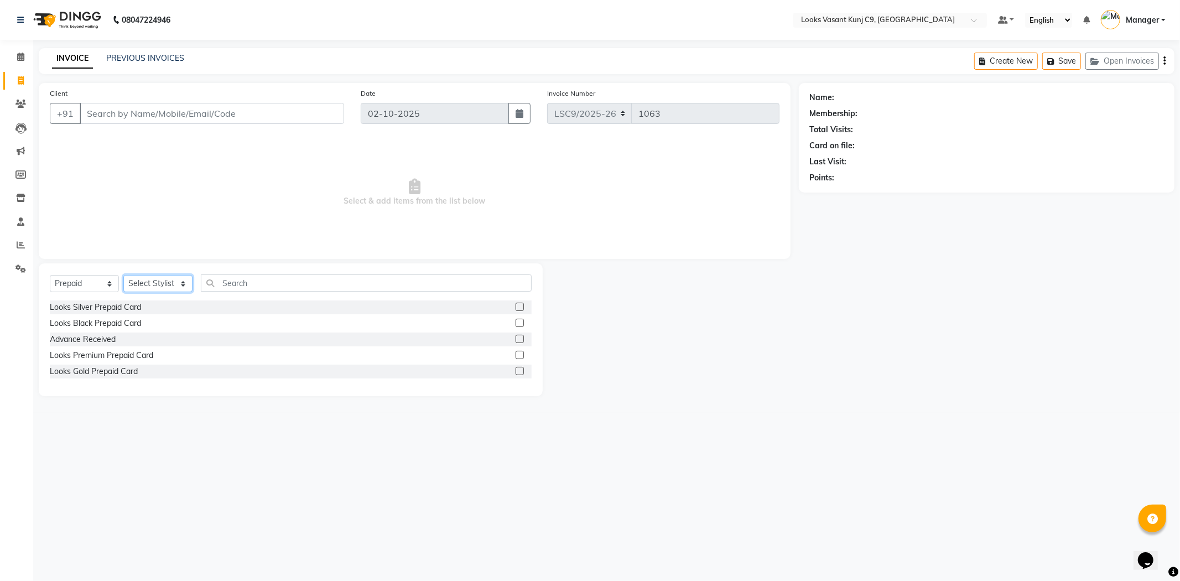
click at [152, 289] on select "Select Stylist [PERSON_NAME] anjali _ASST Arjun_PDCT Ashish_asst Counter_Sales …" at bounding box center [157, 283] width 69 height 17
click at [123, 276] on select "Select Stylist [PERSON_NAME] anjali _ASST Arjun_PDCT Ashish_asst Counter_Sales …" at bounding box center [157, 283] width 69 height 17
click at [162, 289] on select "Select Stylist [PERSON_NAME] anjali _ASST Arjun_PDCT Ashish_asst Counter_Sales …" at bounding box center [157, 283] width 69 height 17
select select "88930"
click at [123, 276] on select "Select Stylist [PERSON_NAME] anjali _ASST Arjun_PDCT Ashish_asst Counter_Sales …" at bounding box center [157, 283] width 69 height 17
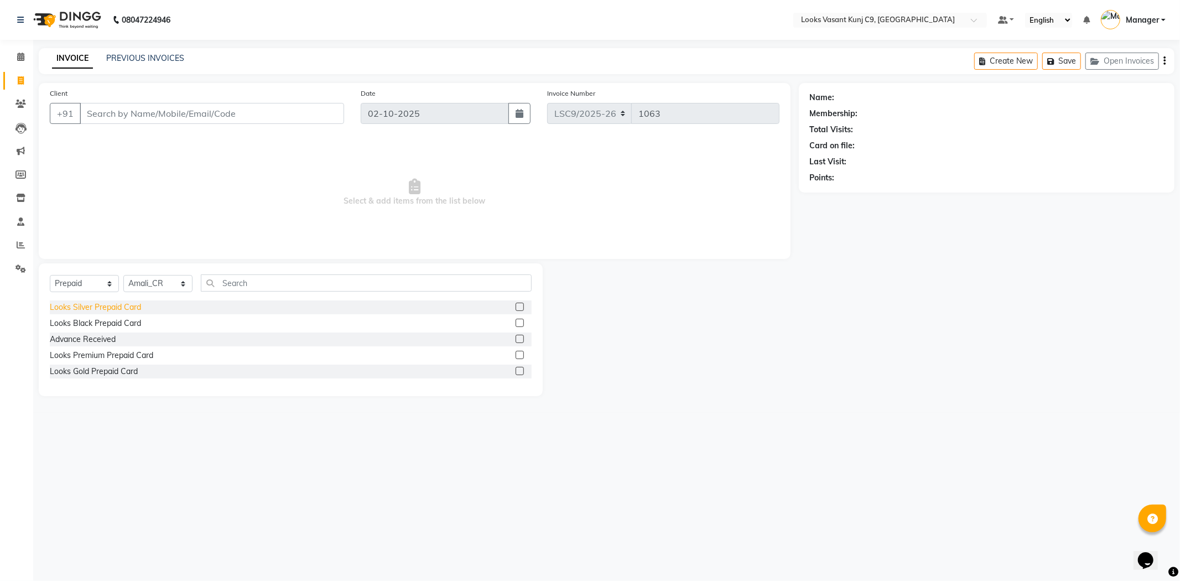
click at [117, 310] on div "Looks Silver Prepaid Card" at bounding box center [95, 308] width 91 height 12
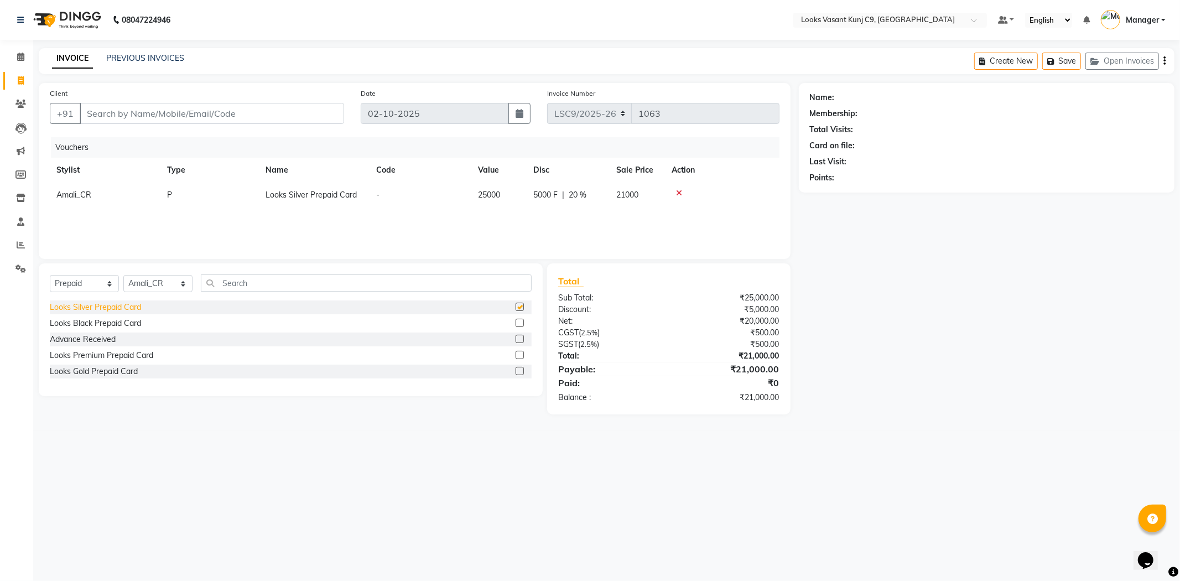
checkbox input "false"
click at [279, 114] on input "Client" at bounding box center [212, 113] width 264 height 21
paste input "9871487388"
type input "9871487388"
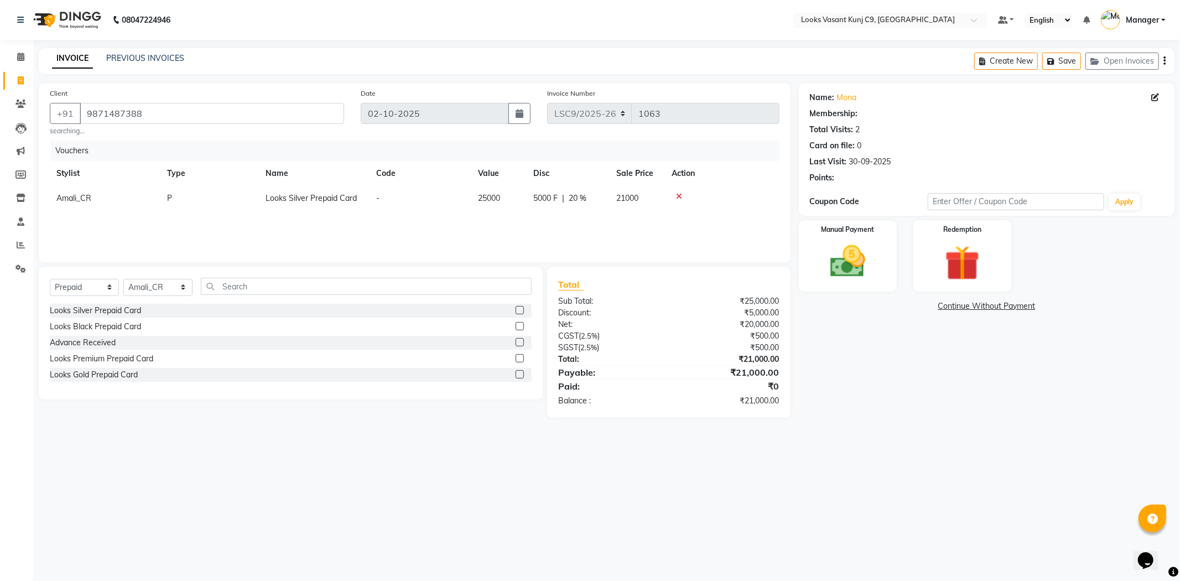
select select "1: Object"
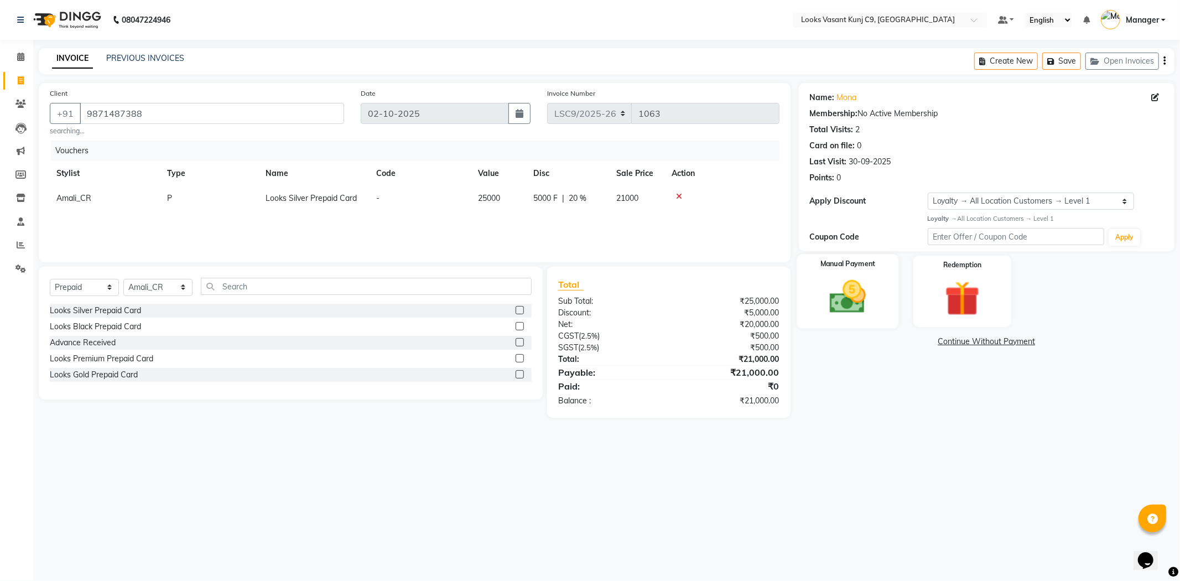
click at [832, 290] on img at bounding box center [847, 297] width 59 height 42
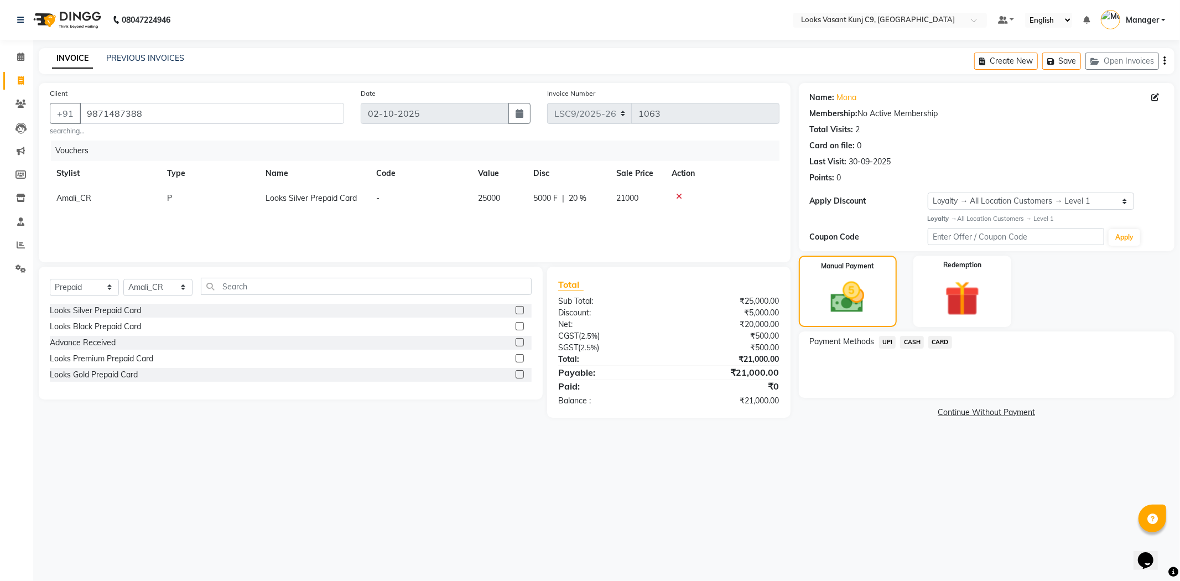
click at [943, 345] on span "CARD" at bounding box center [941, 342] width 24 height 13
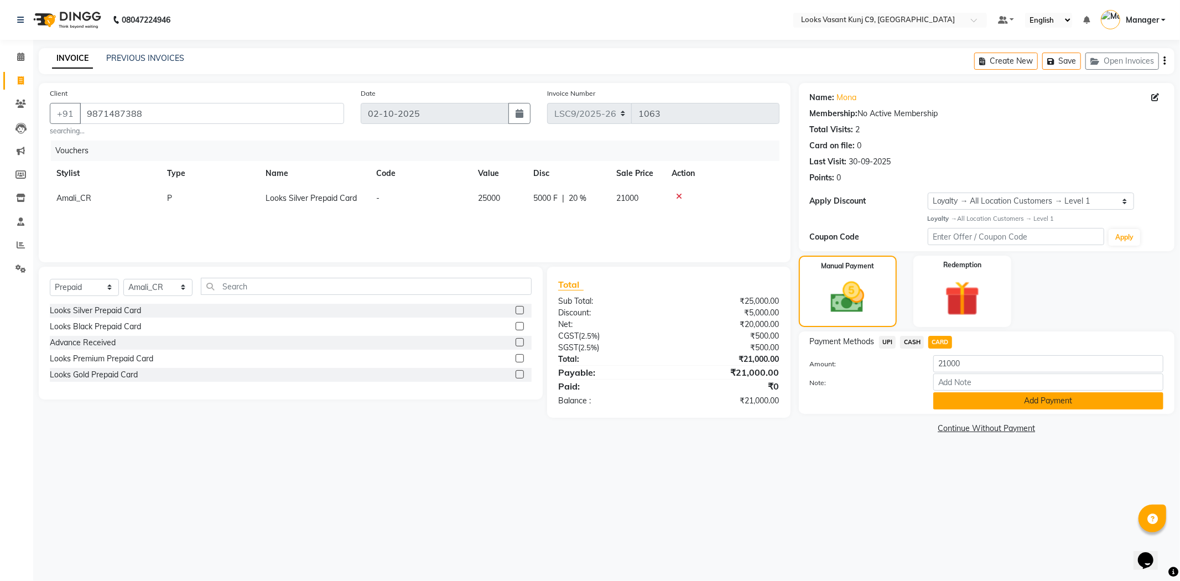
click at [974, 402] on button "Add Payment" at bounding box center [1048, 400] width 230 height 17
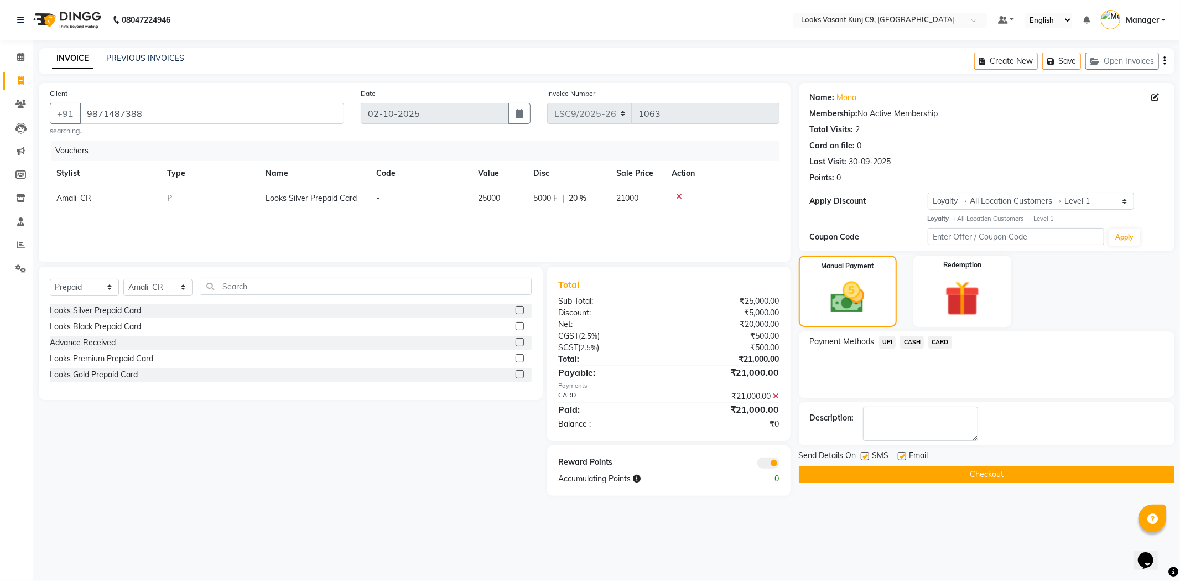
click at [901, 455] on label at bounding box center [902, 456] width 8 height 8
click at [901, 455] on input "checkbox" at bounding box center [901, 456] width 7 height 7
checkbox input "false"
click at [874, 473] on button "Checkout" at bounding box center [987, 474] width 376 height 17
